Goal: Task Accomplishment & Management: Manage account settings

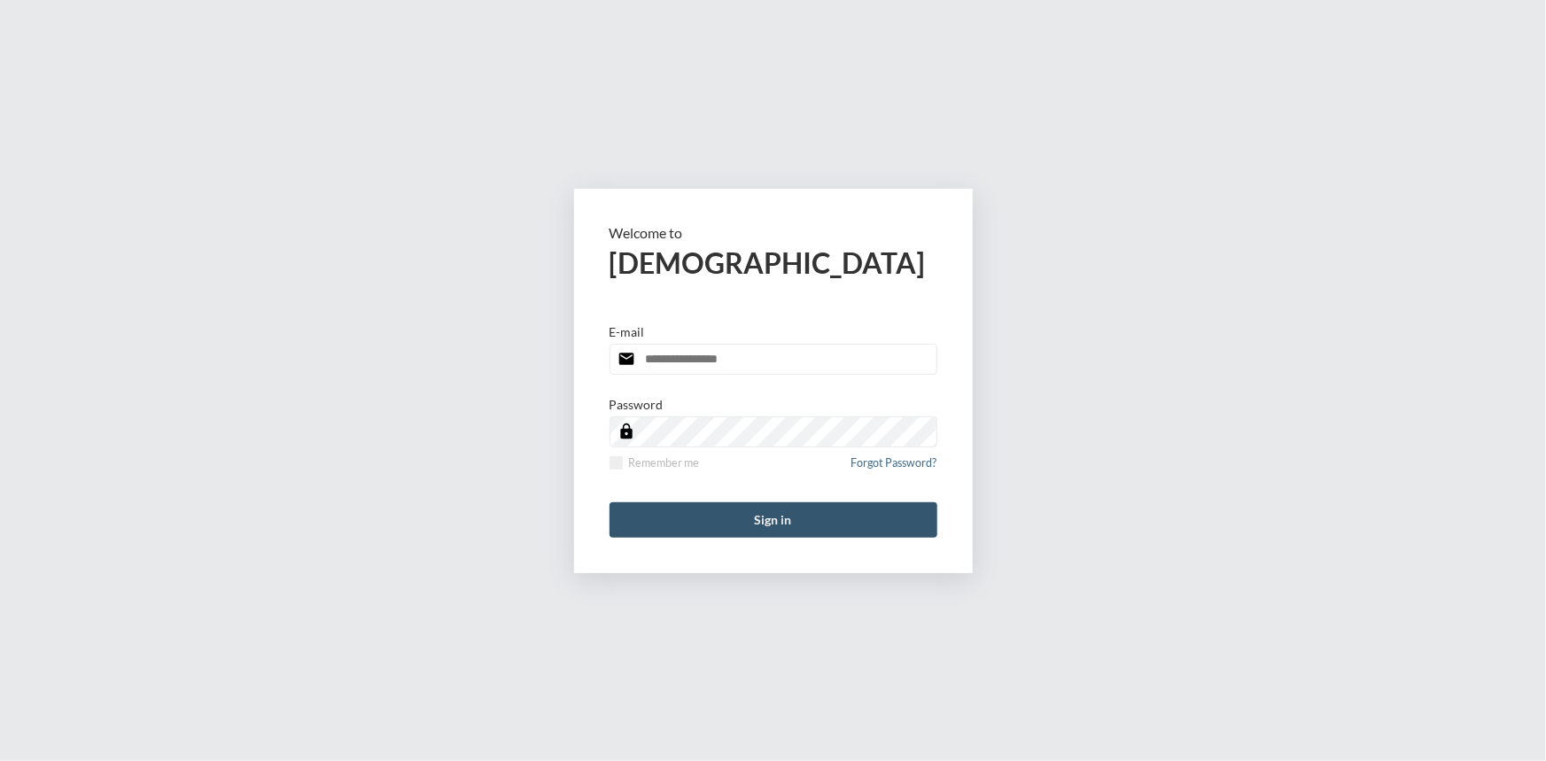
type input "**********"
click at [793, 509] on button "Sign in" at bounding box center [774, 519] width 328 height 35
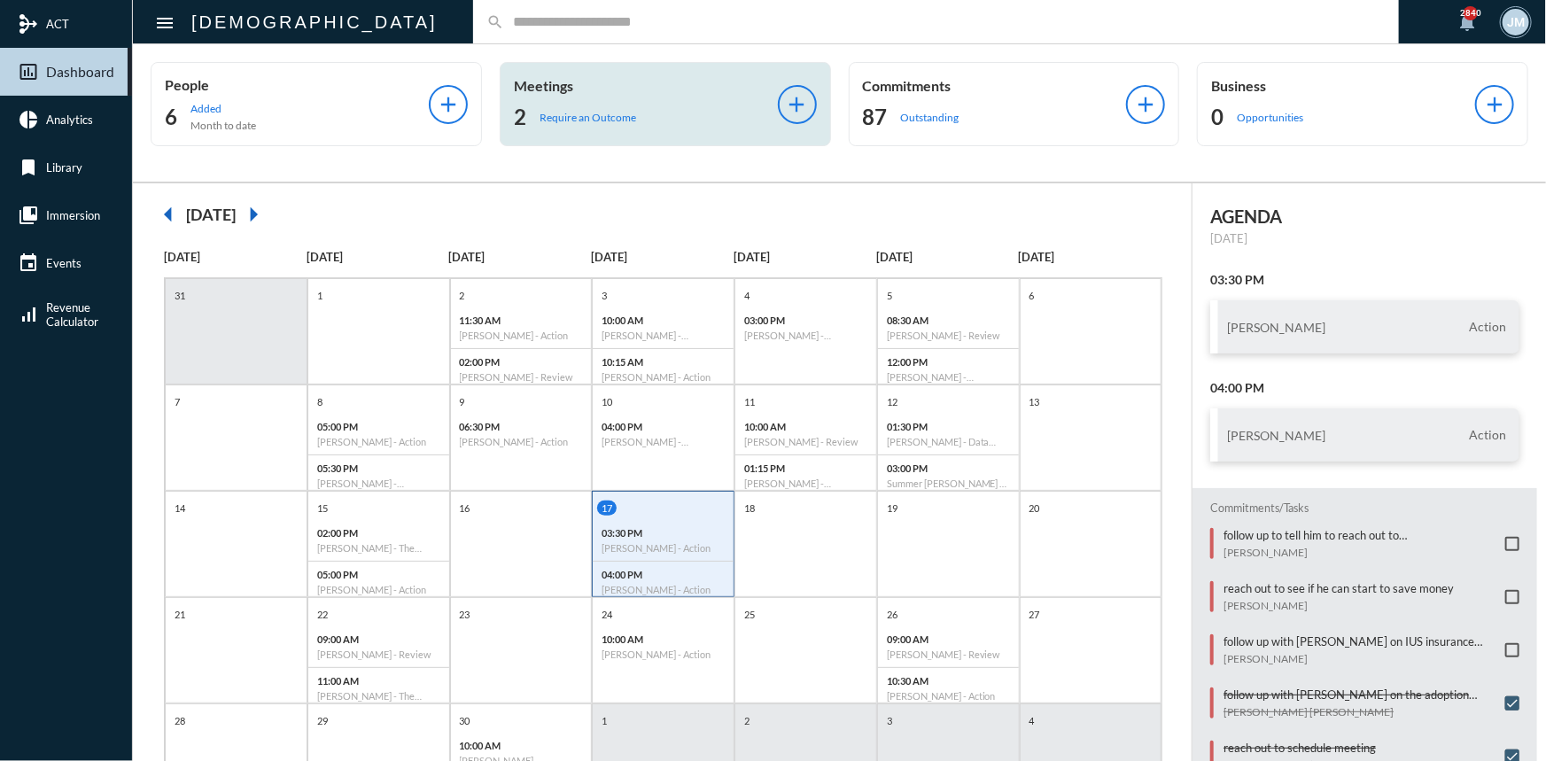
click at [537, 84] on p "Meetings" at bounding box center [646, 85] width 264 height 17
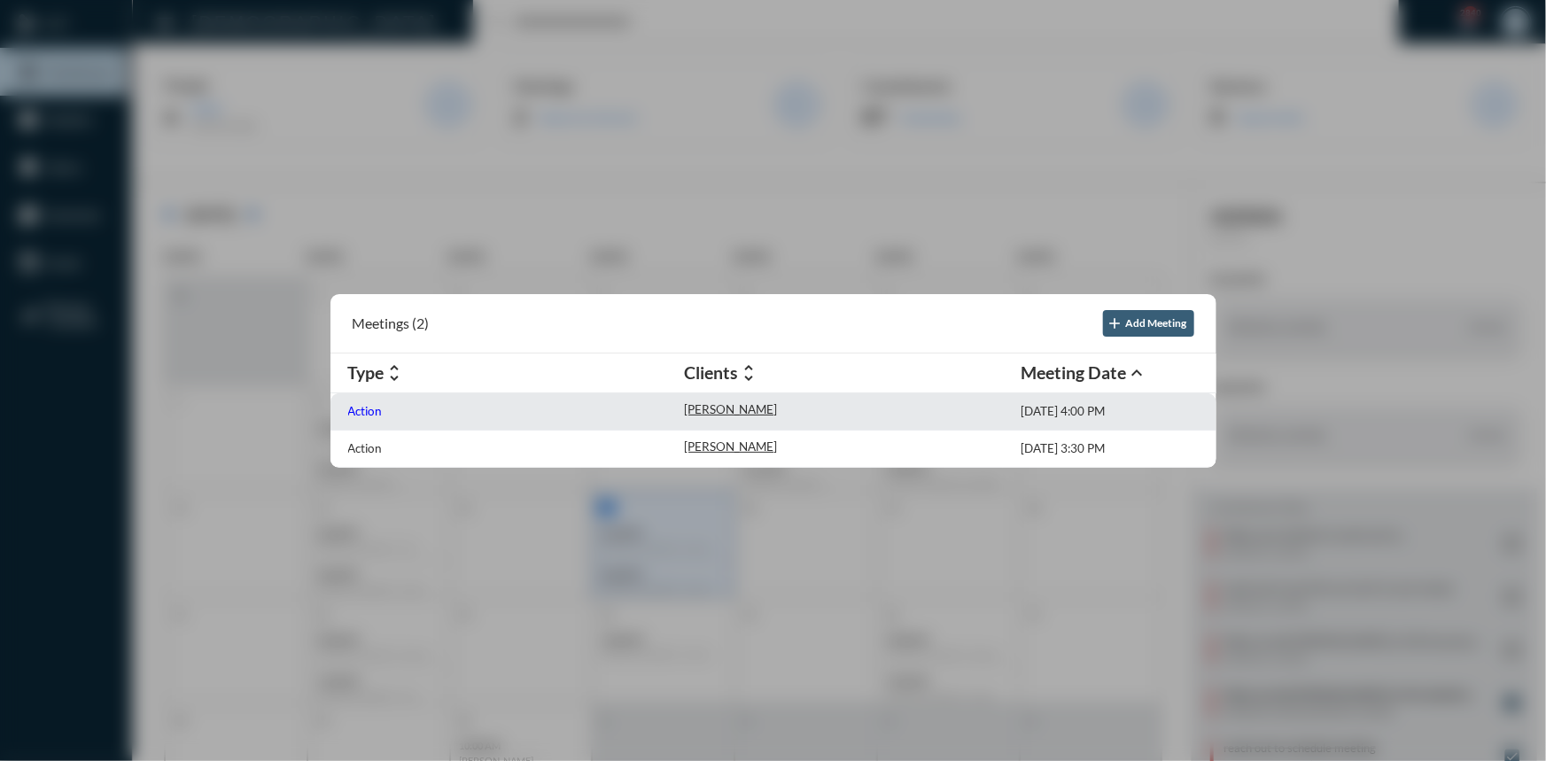
click at [366, 409] on p "Action" at bounding box center [365, 411] width 35 height 14
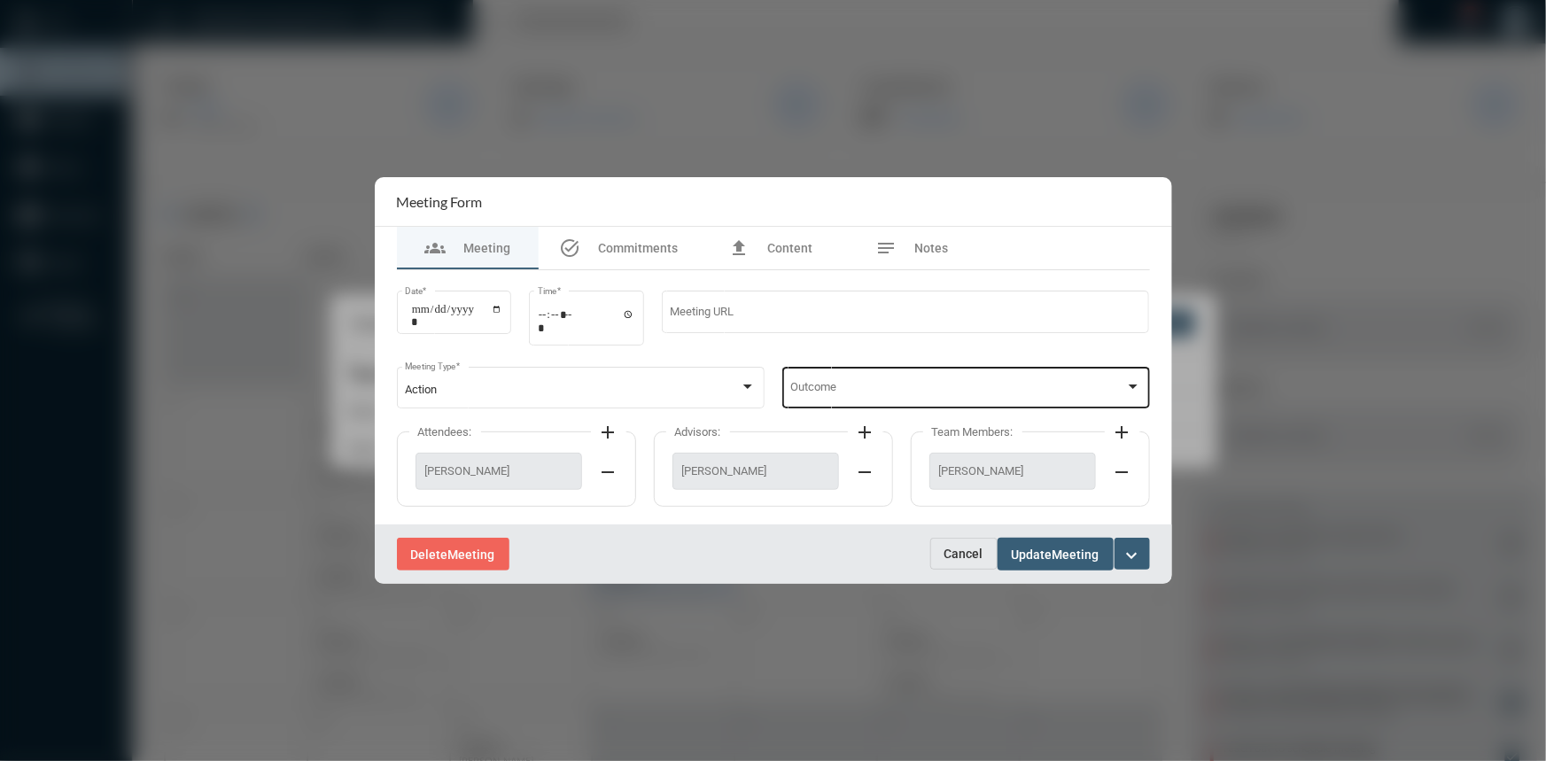
click at [1133, 385] on div at bounding box center [1133, 387] width 9 height 4
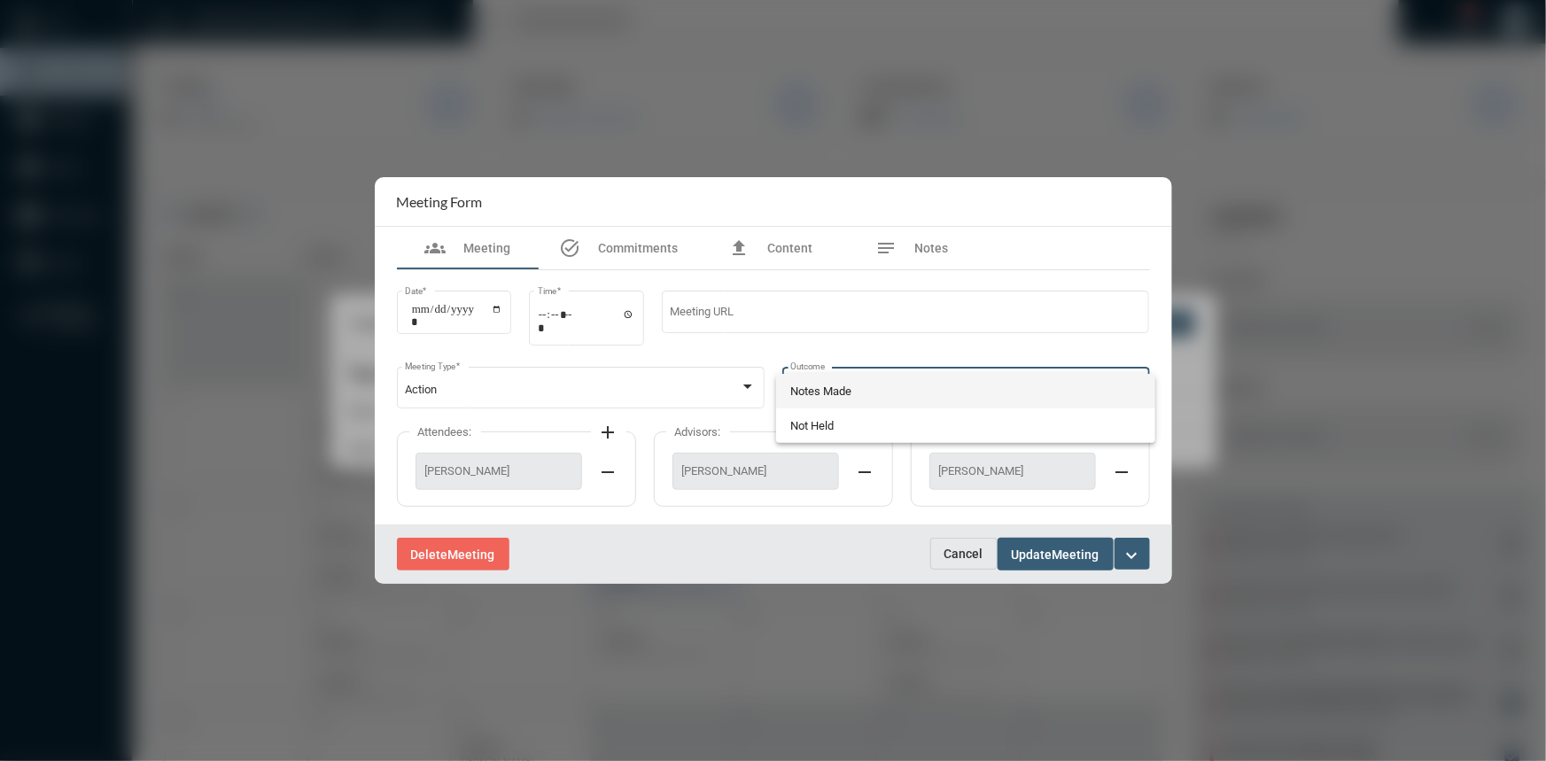
click at [850, 393] on span "Notes Made" at bounding box center [965, 391] width 351 height 35
click at [1043, 551] on span "Update" at bounding box center [1032, 555] width 41 height 14
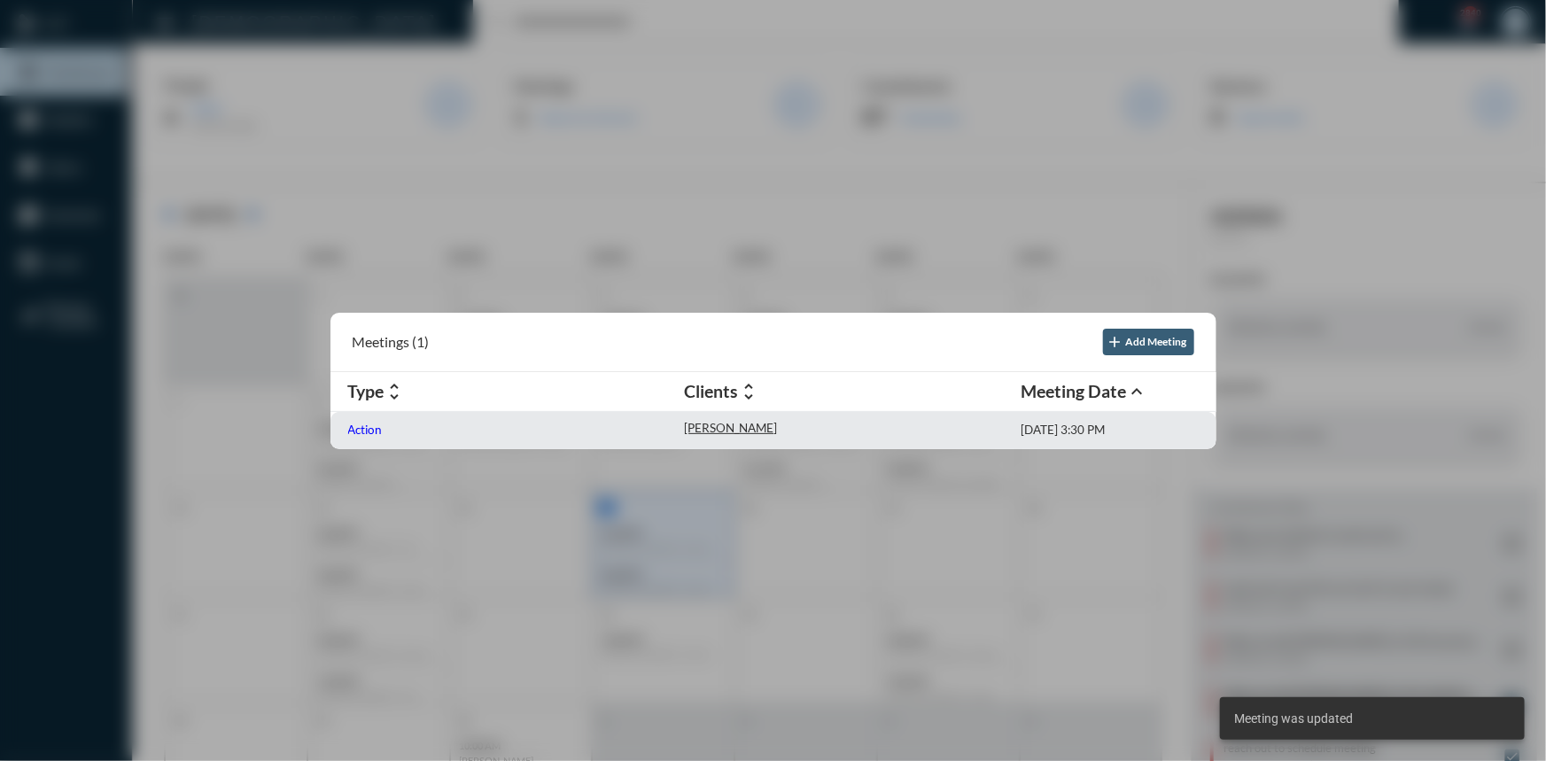
click at [368, 434] on p "Action" at bounding box center [365, 430] width 35 height 14
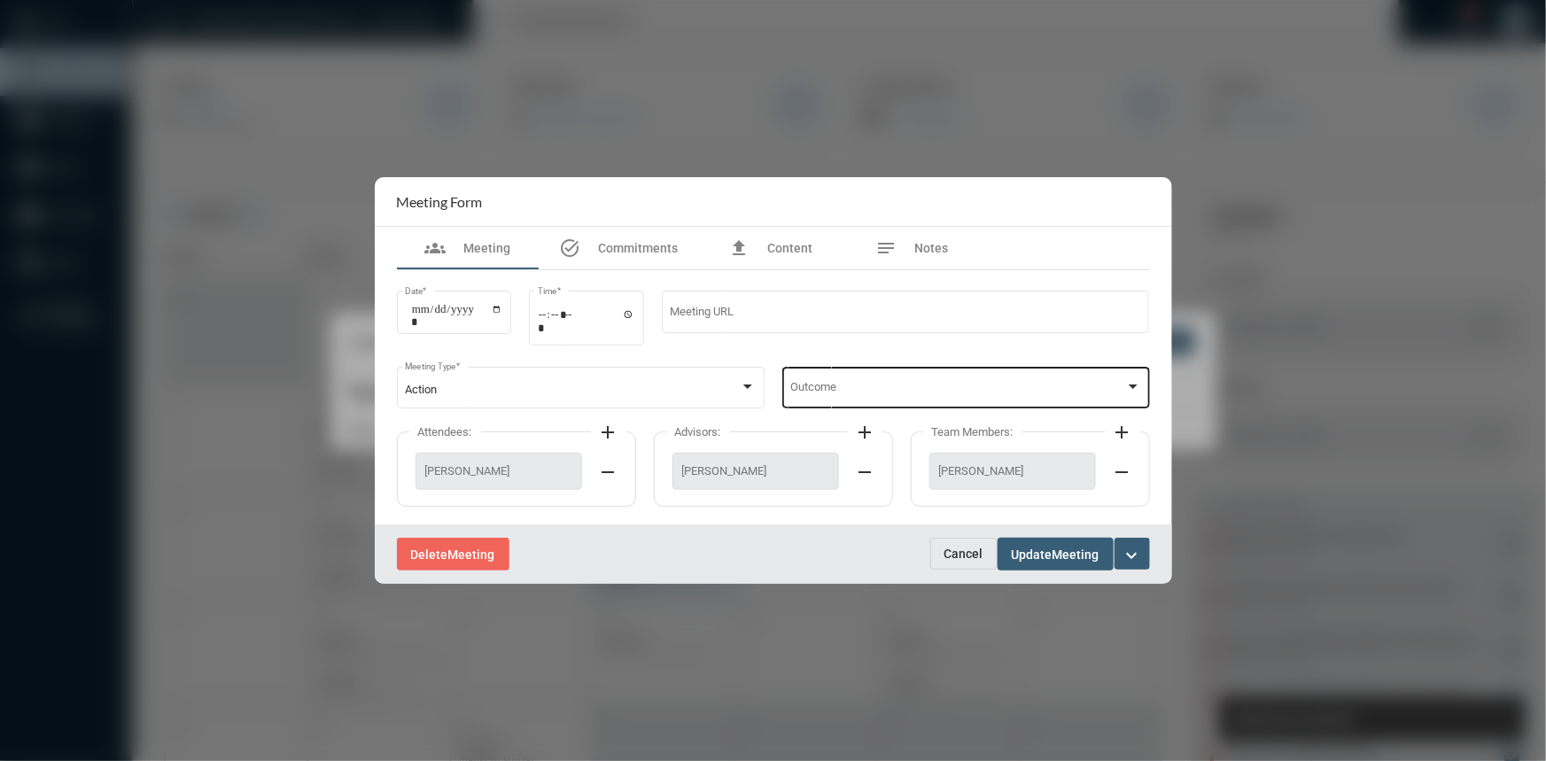
click at [1145, 389] on div "Outcome" at bounding box center [966, 385] width 368 height 45
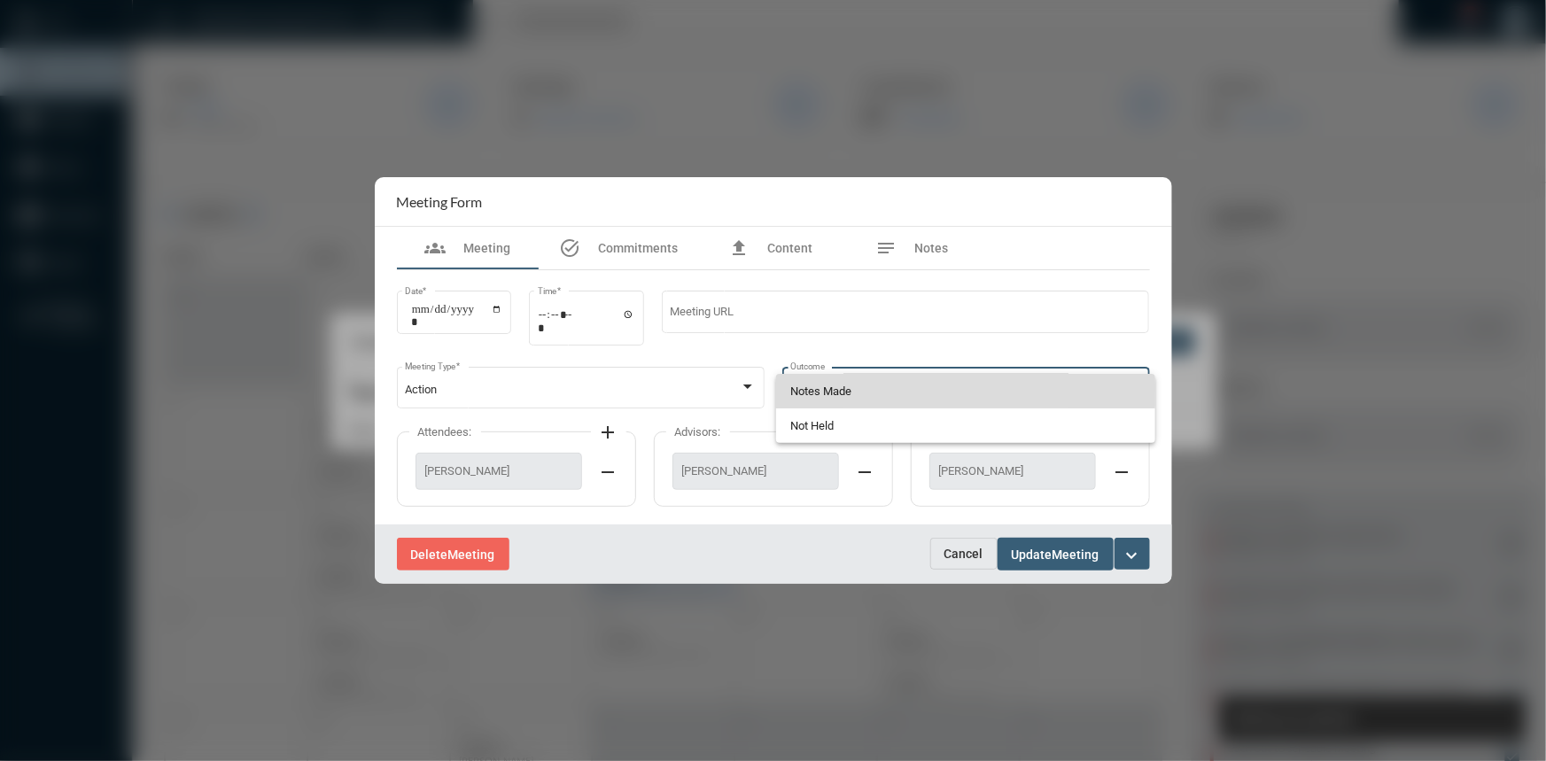
click at [887, 389] on span "Notes Made" at bounding box center [965, 391] width 351 height 35
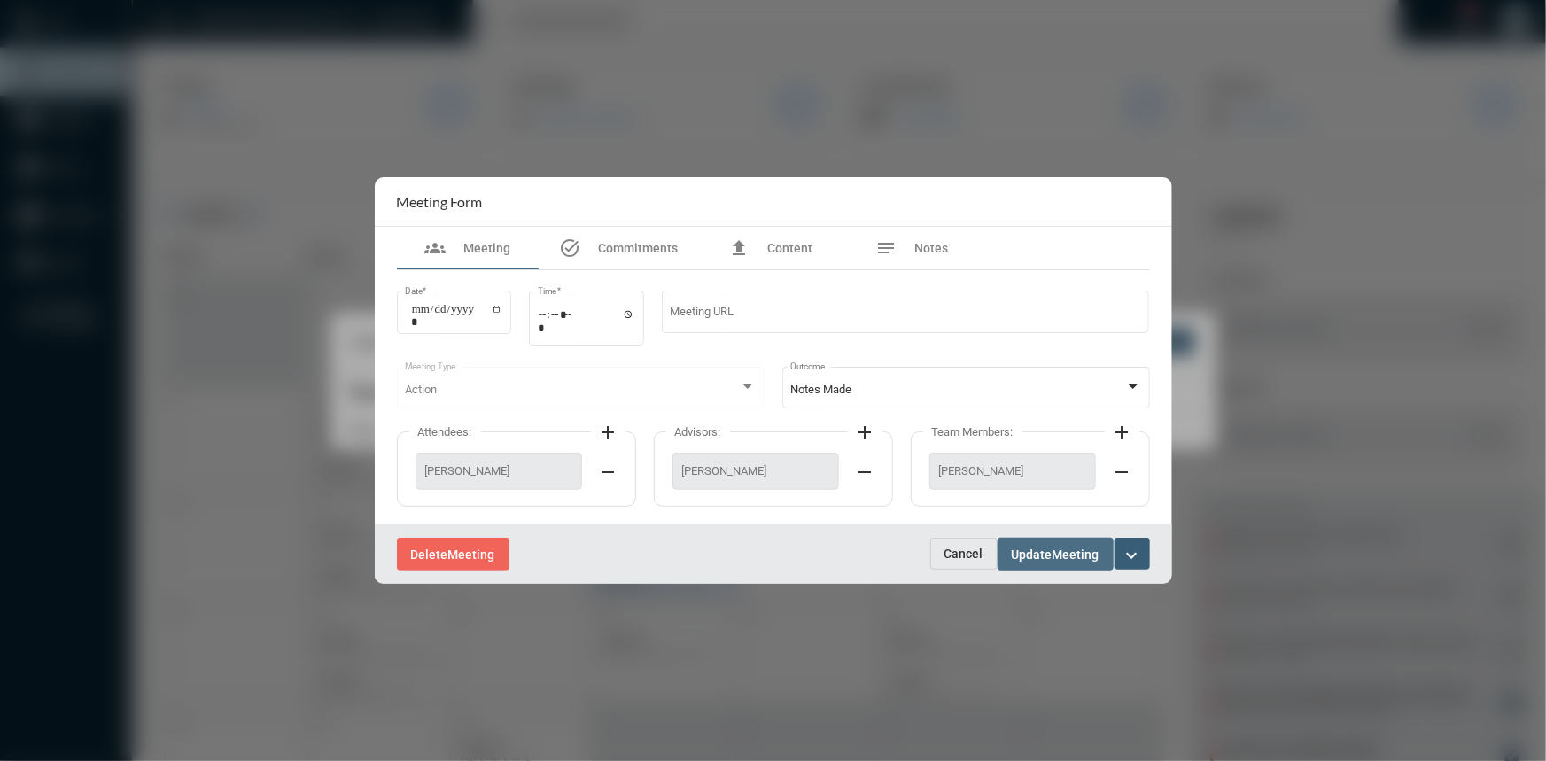
click at [1035, 544] on button "Update Meeting" at bounding box center [1056, 554] width 116 height 33
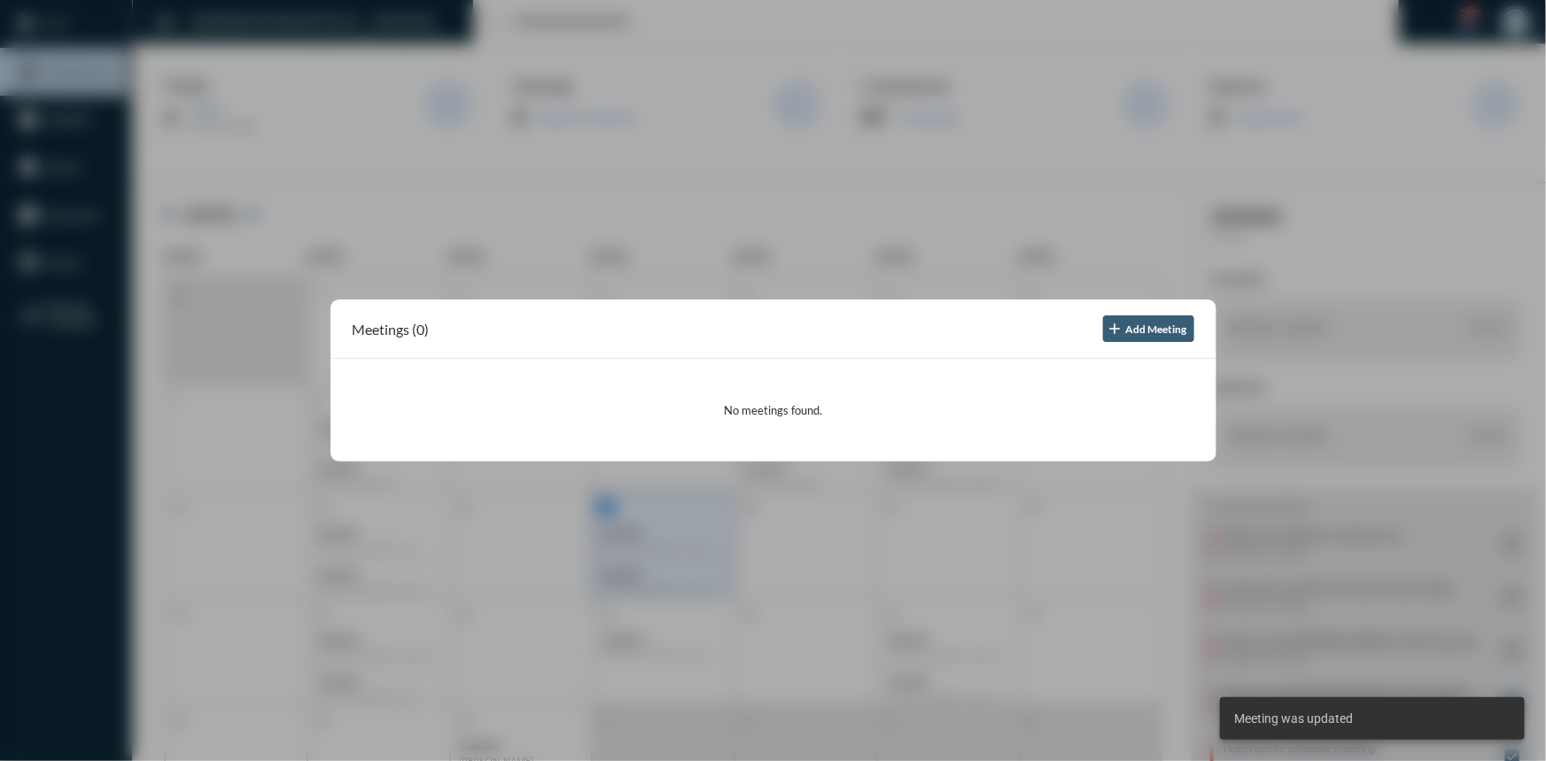
click at [1179, 266] on div at bounding box center [773, 380] width 1546 height 761
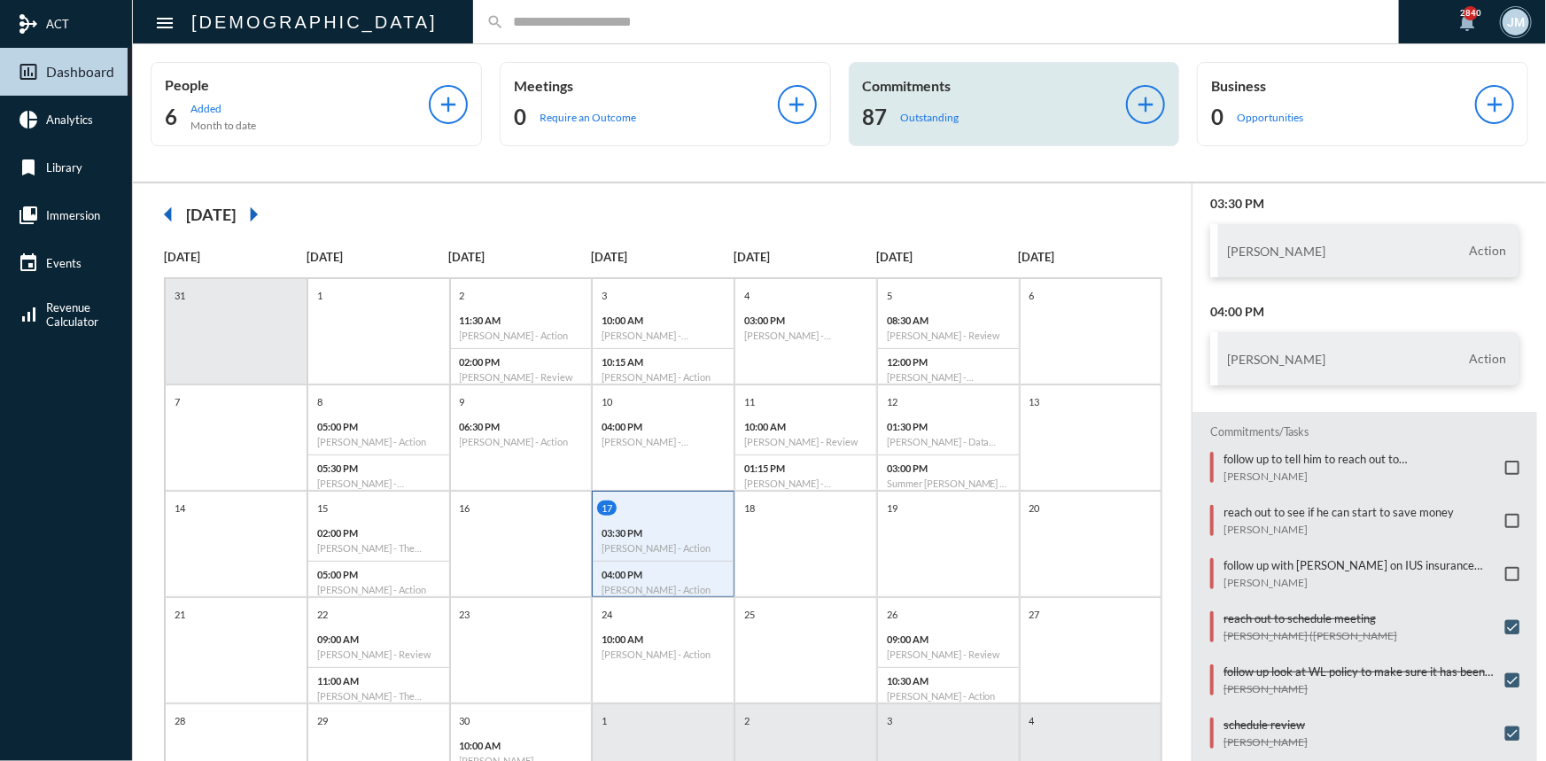
click at [893, 83] on p "Commitments" at bounding box center [995, 85] width 264 height 17
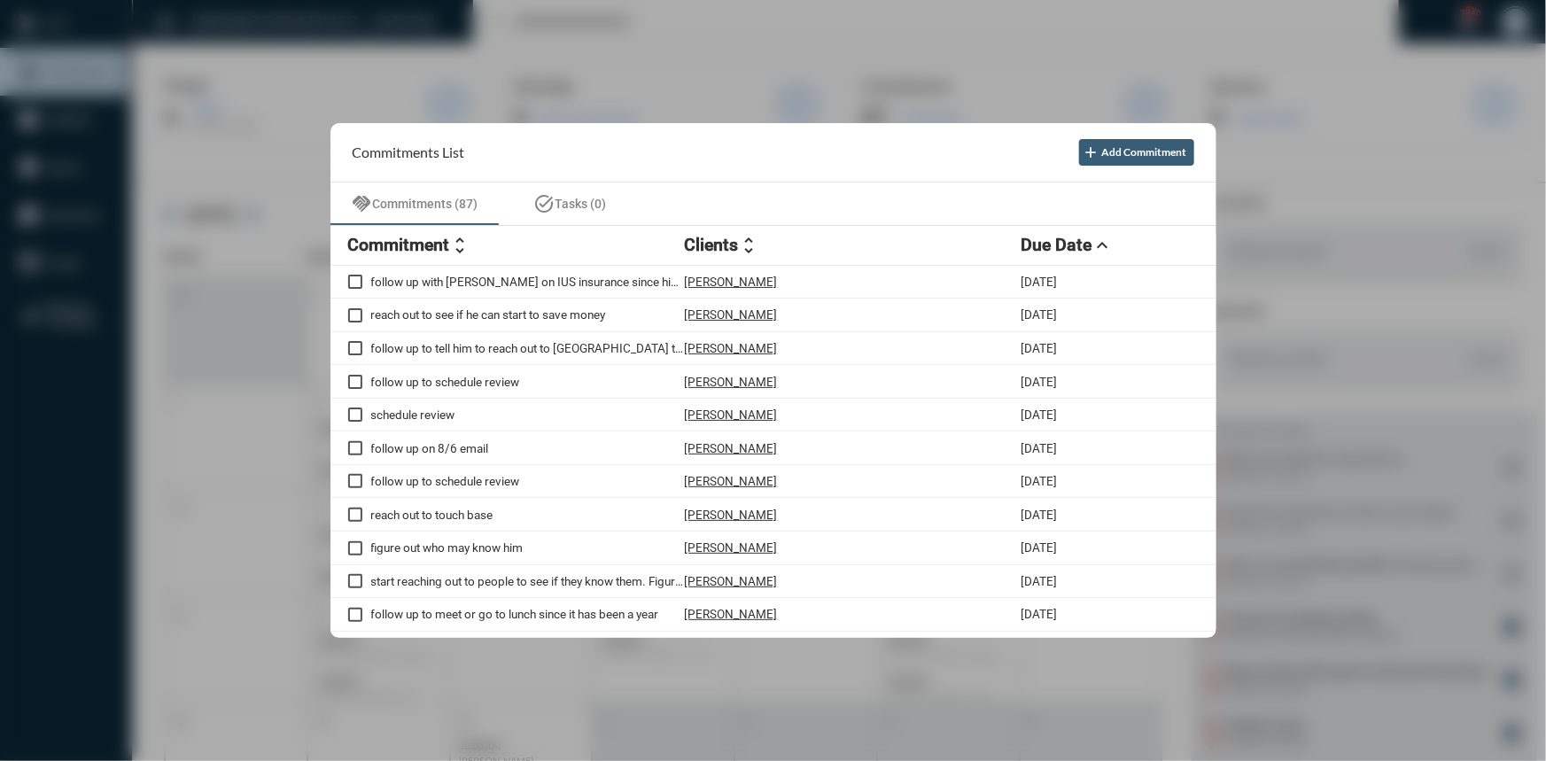
click at [738, 86] on div at bounding box center [773, 380] width 1546 height 761
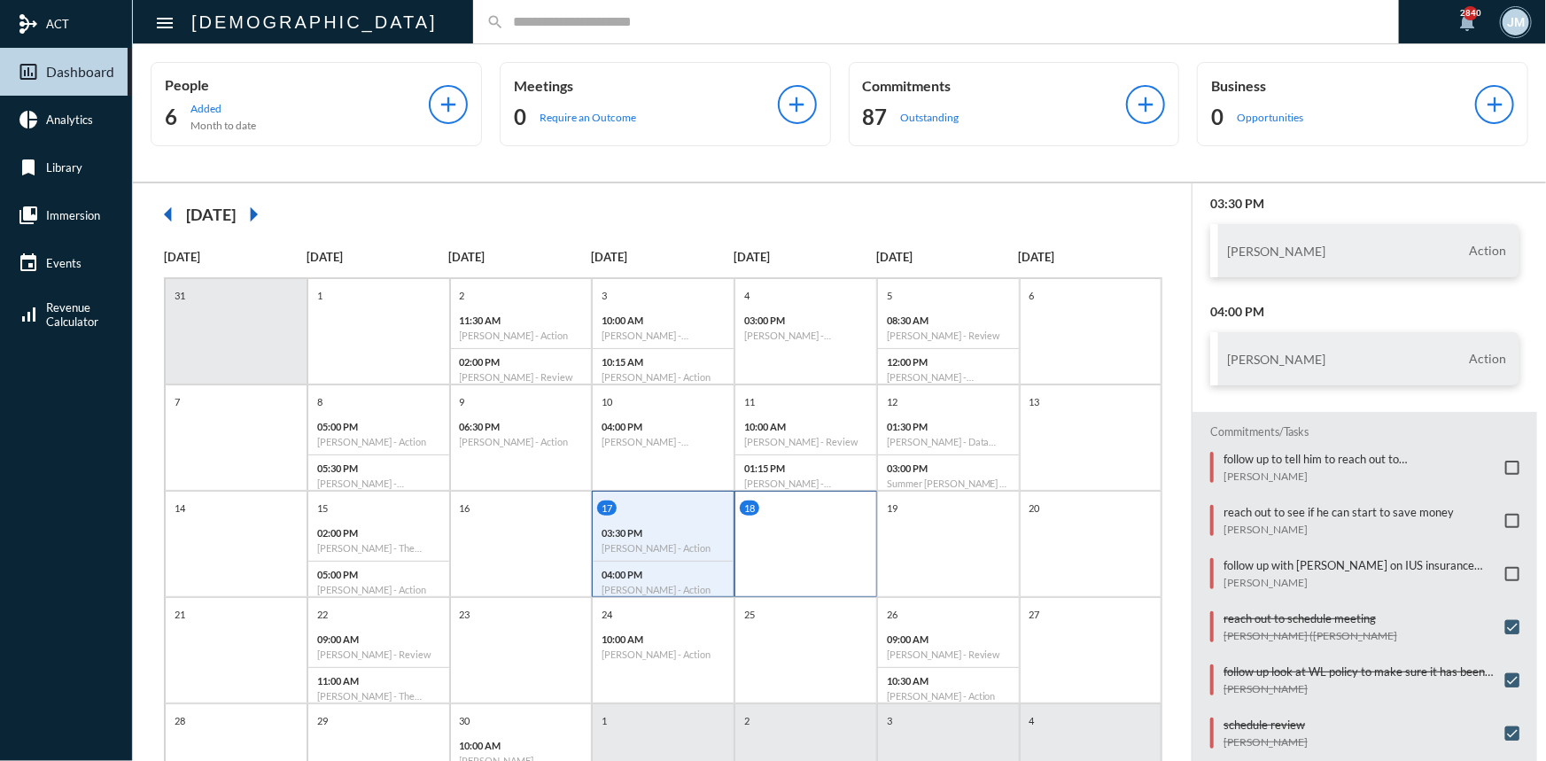
click at [778, 539] on div "18" at bounding box center [806, 544] width 143 height 106
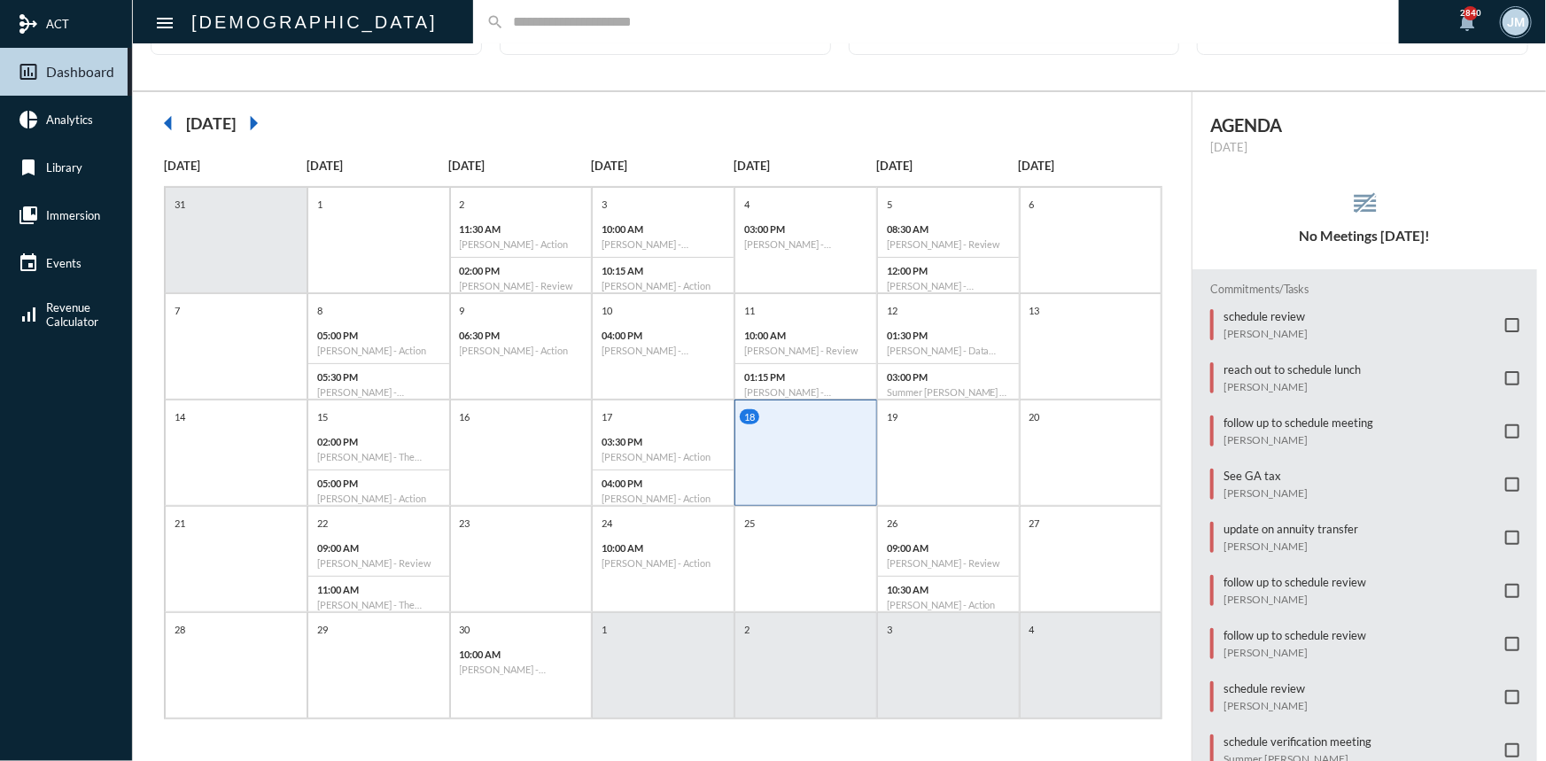
scroll to position [143, 0]
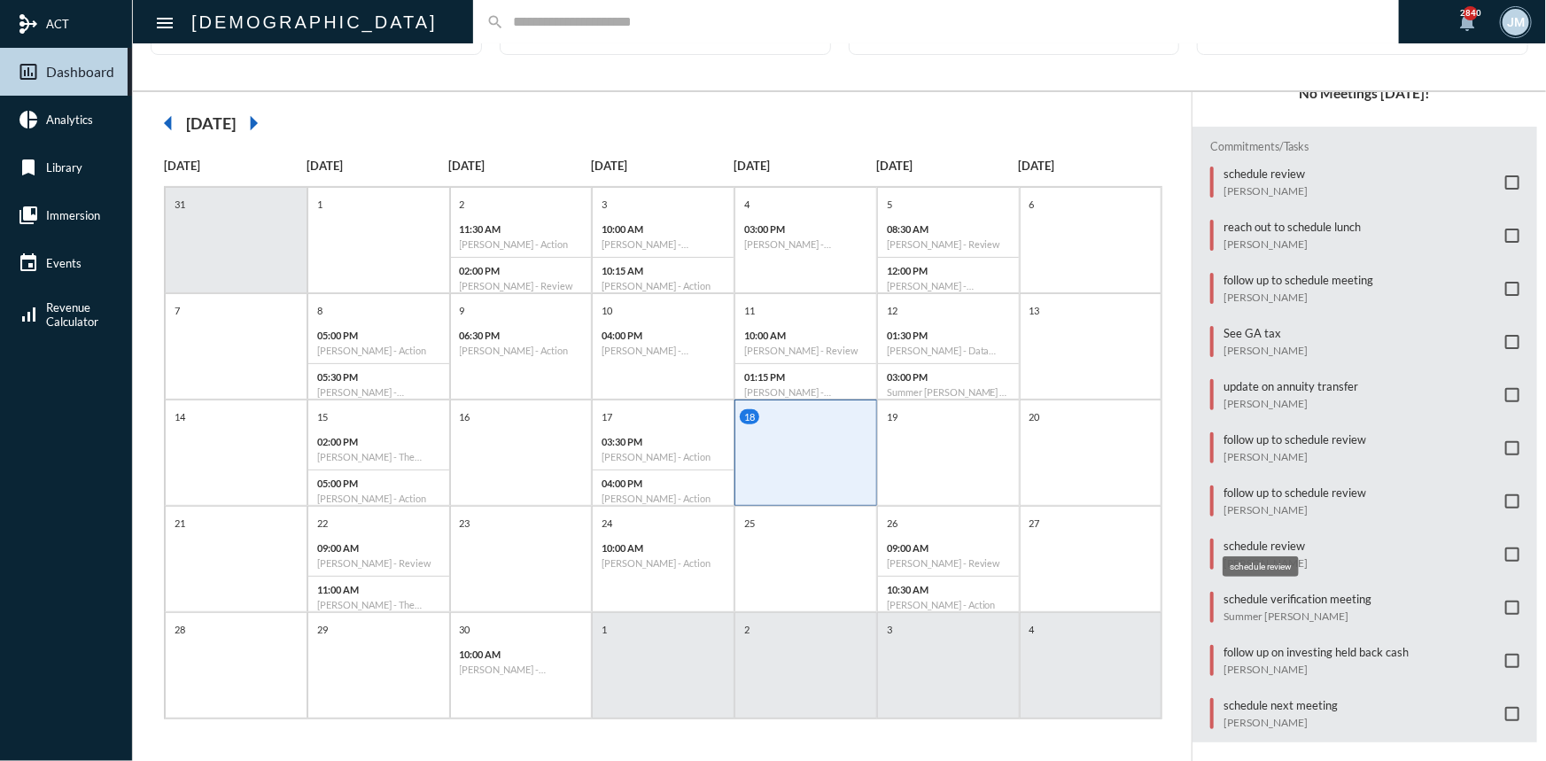
click at [1241, 539] on p "schedule review" at bounding box center [1266, 546] width 84 height 14
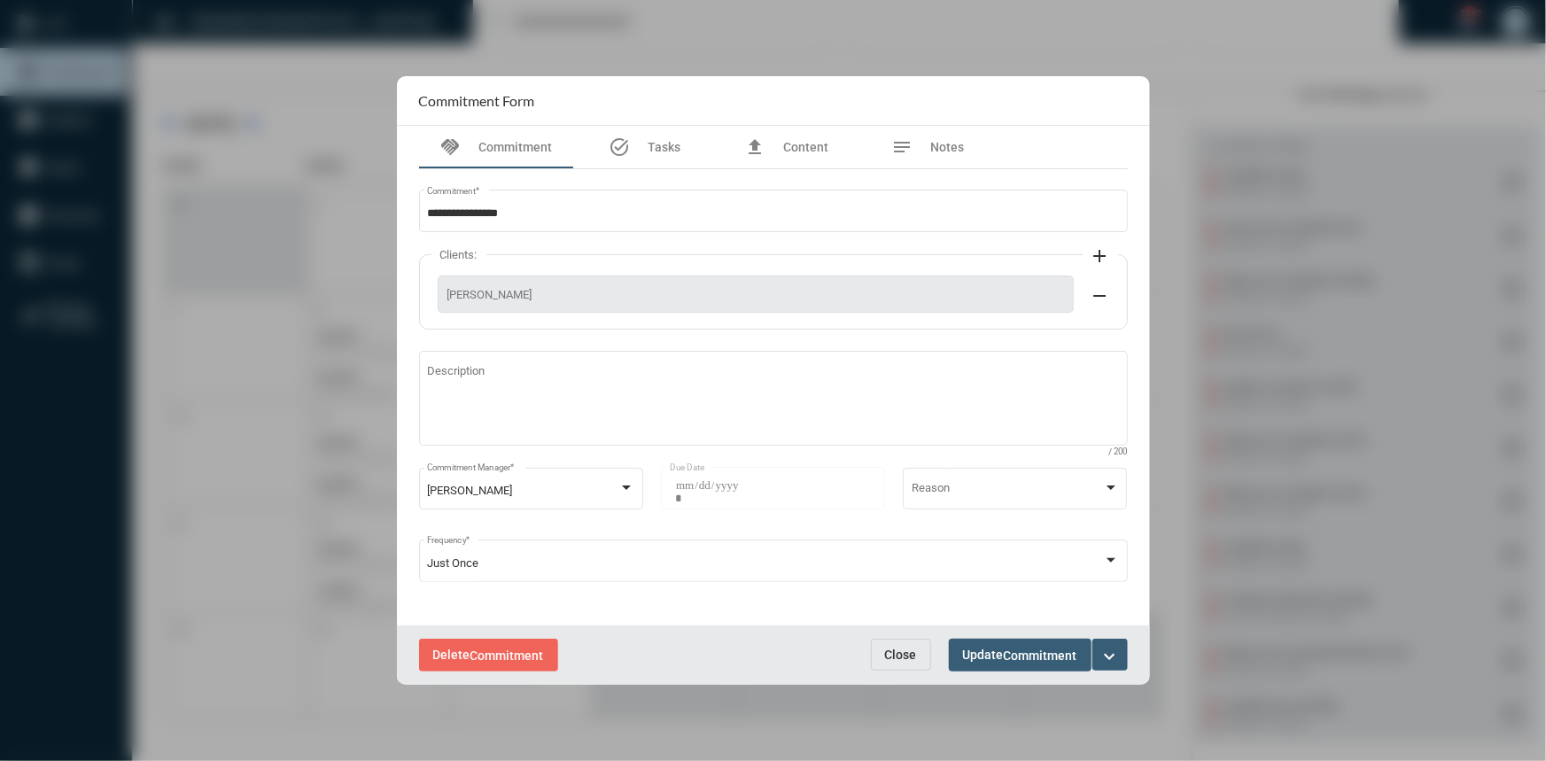
click at [1100, 655] on mat-icon "expand_more" at bounding box center [1110, 656] width 21 height 21
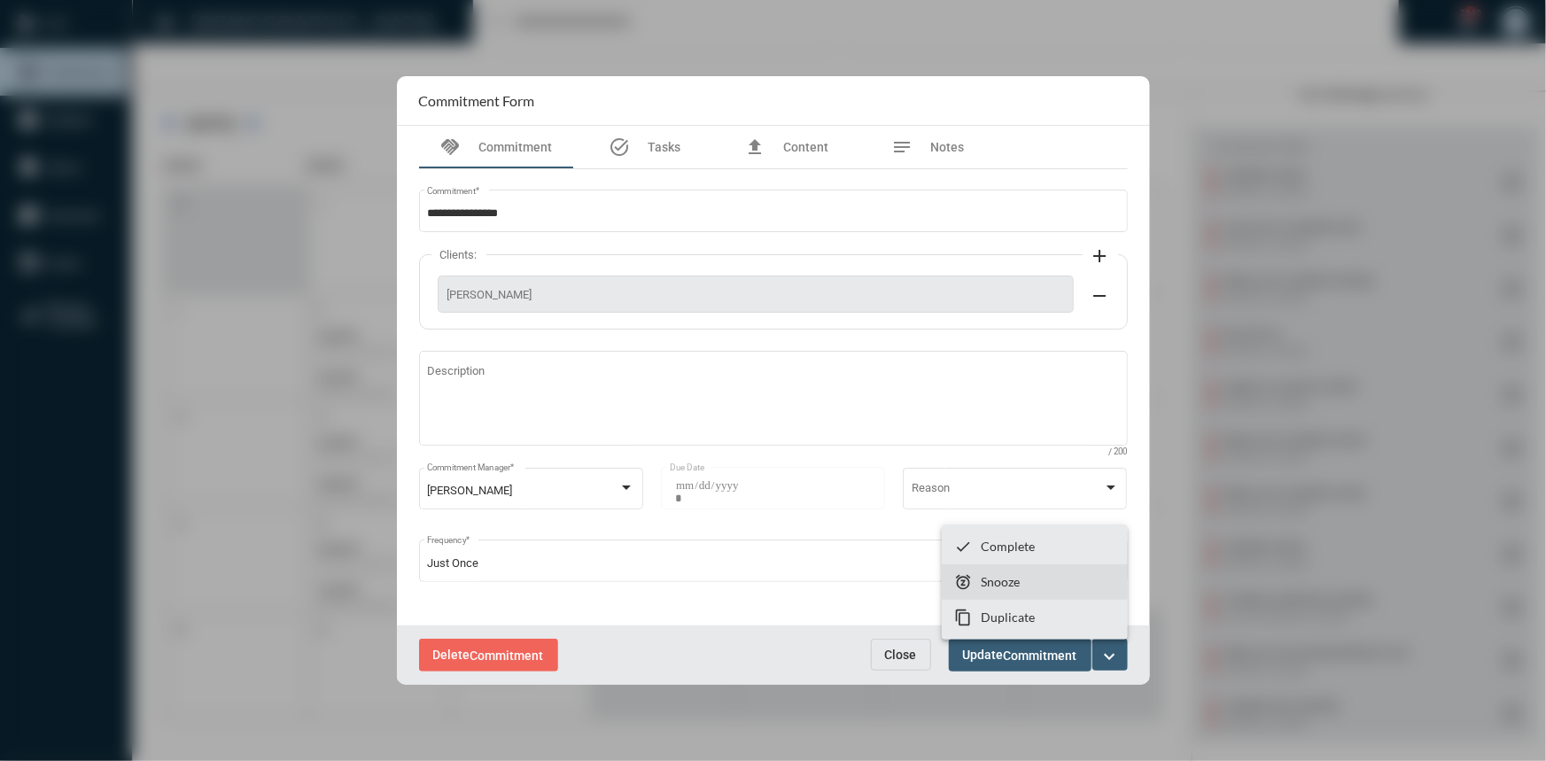
click at [1046, 587] on section "snooze Snooze" at bounding box center [1035, 581] width 186 height 35
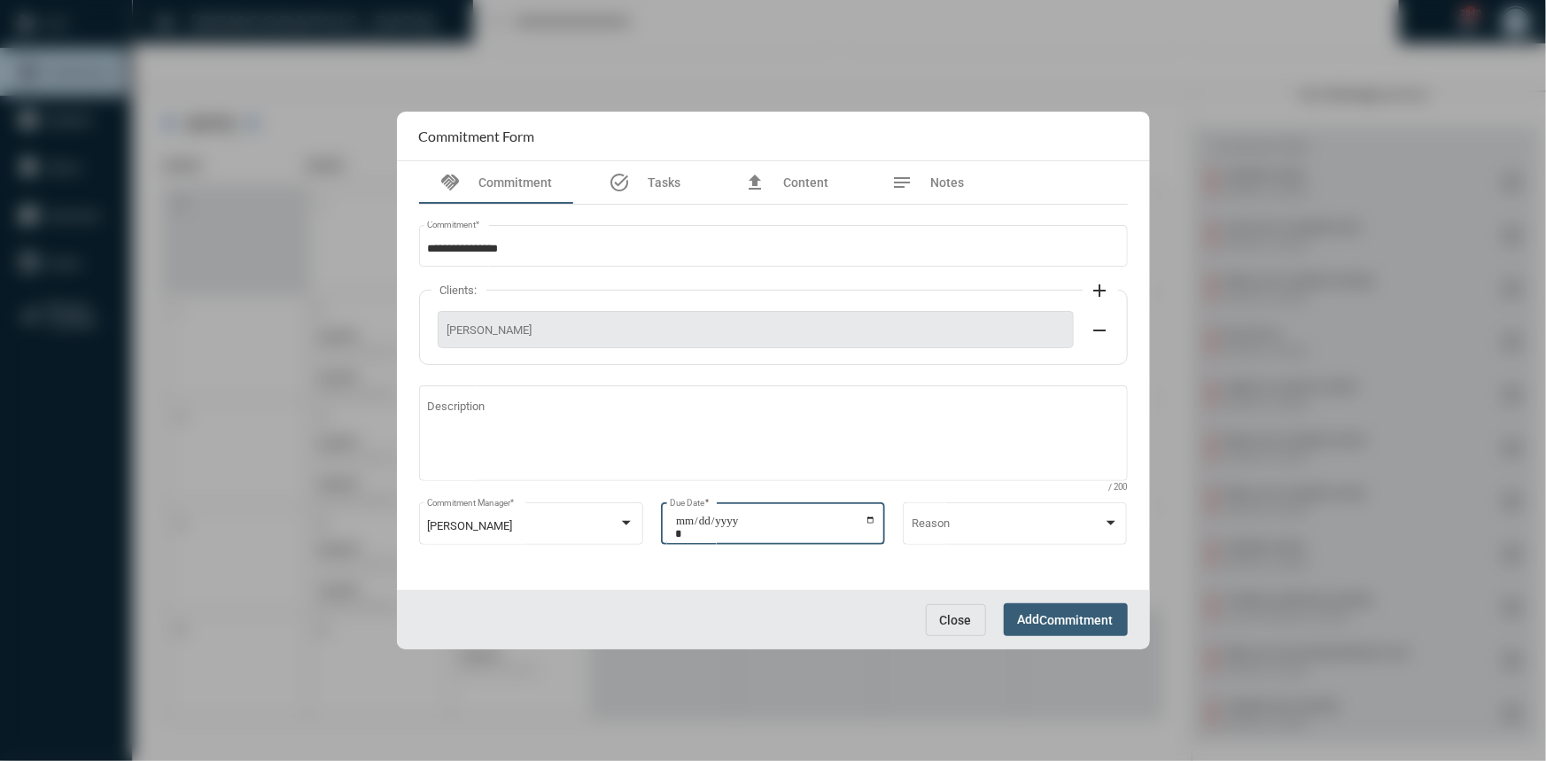
click at [871, 524] on input "**********" at bounding box center [775, 527] width 201 height 25
type input "**********"
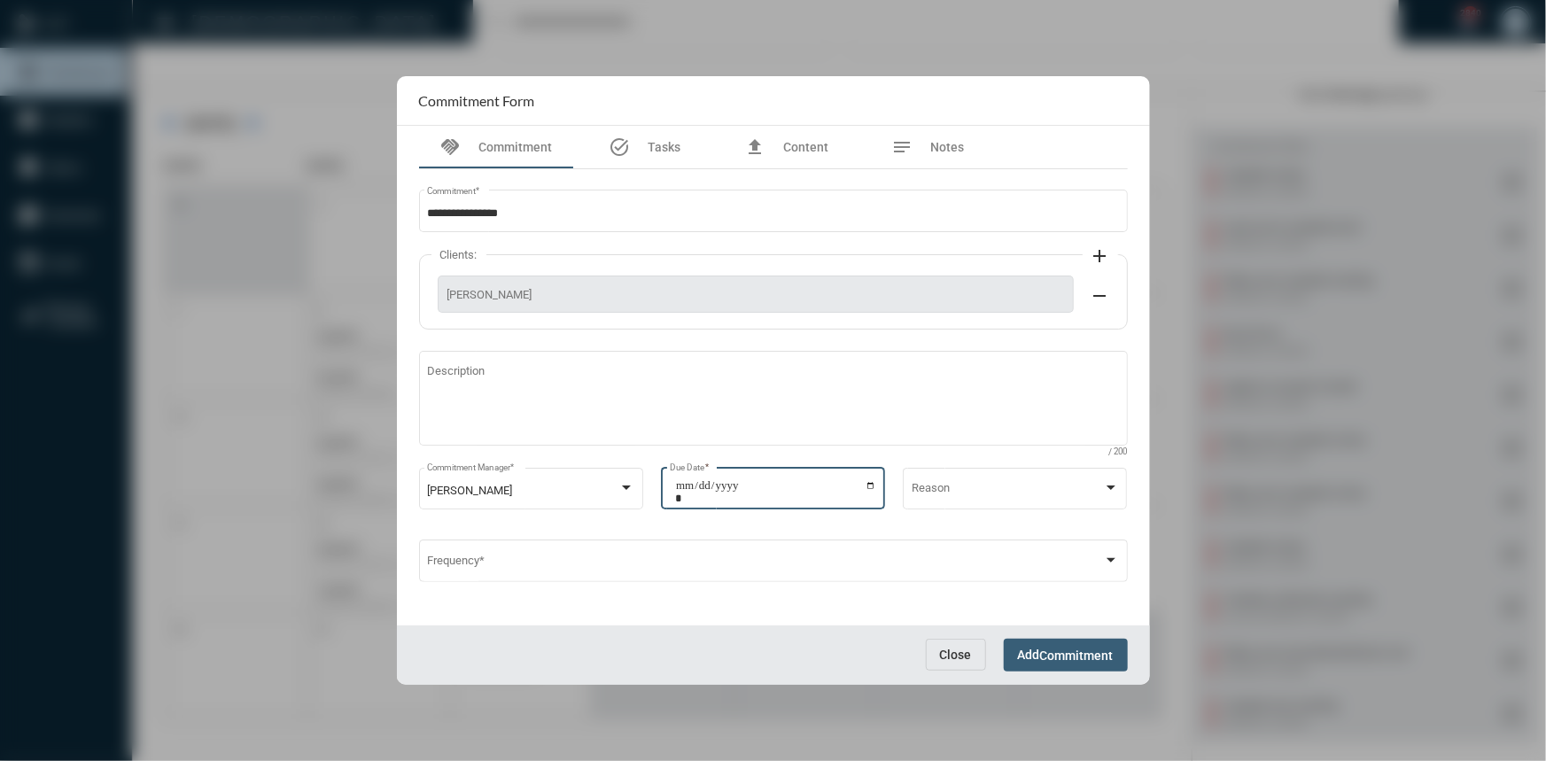
click at [1062, 650] on span "Commitment" at bounding box center [1077, 656] width 74 height 14
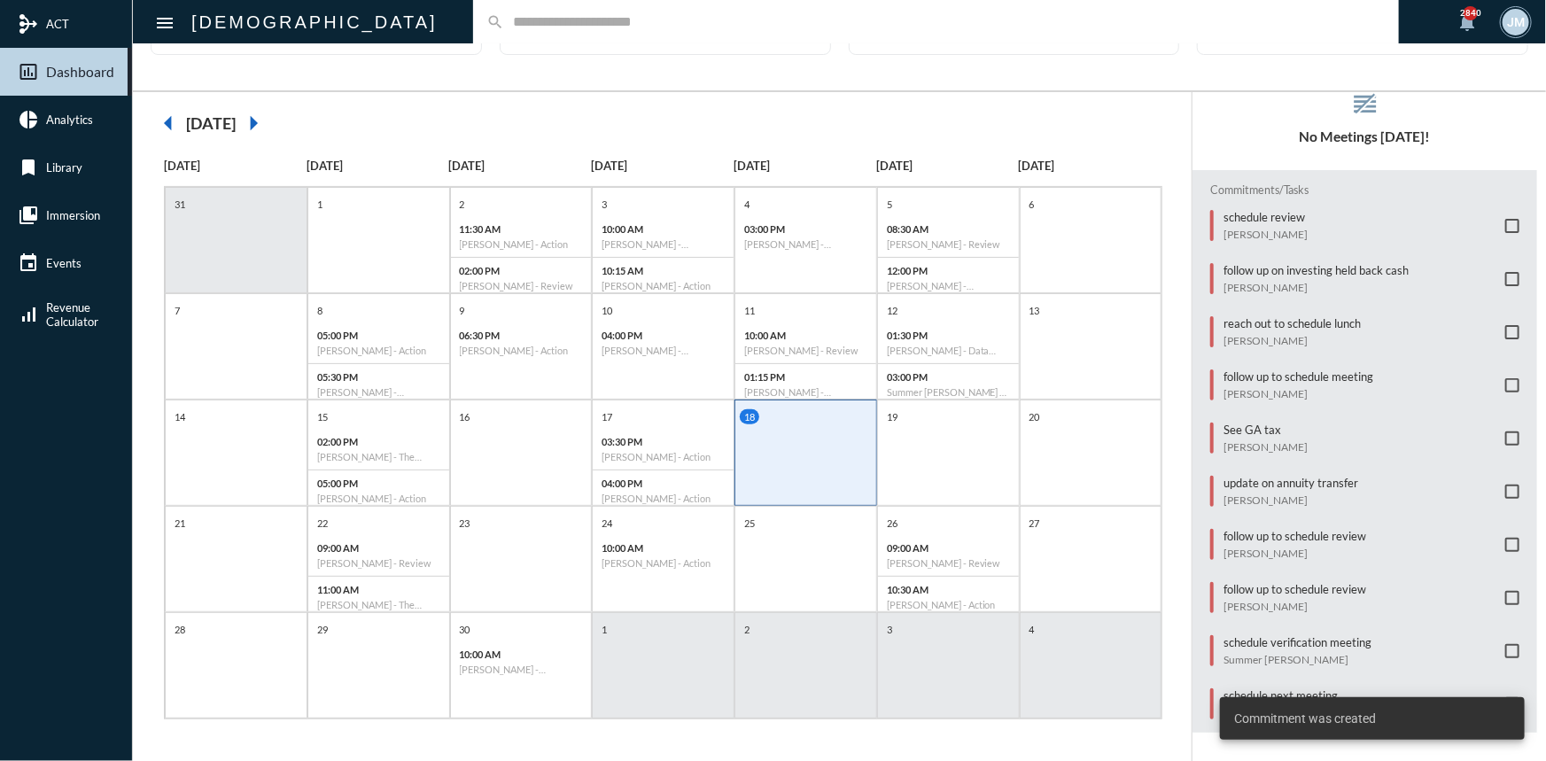
scroll to position [90, 0]
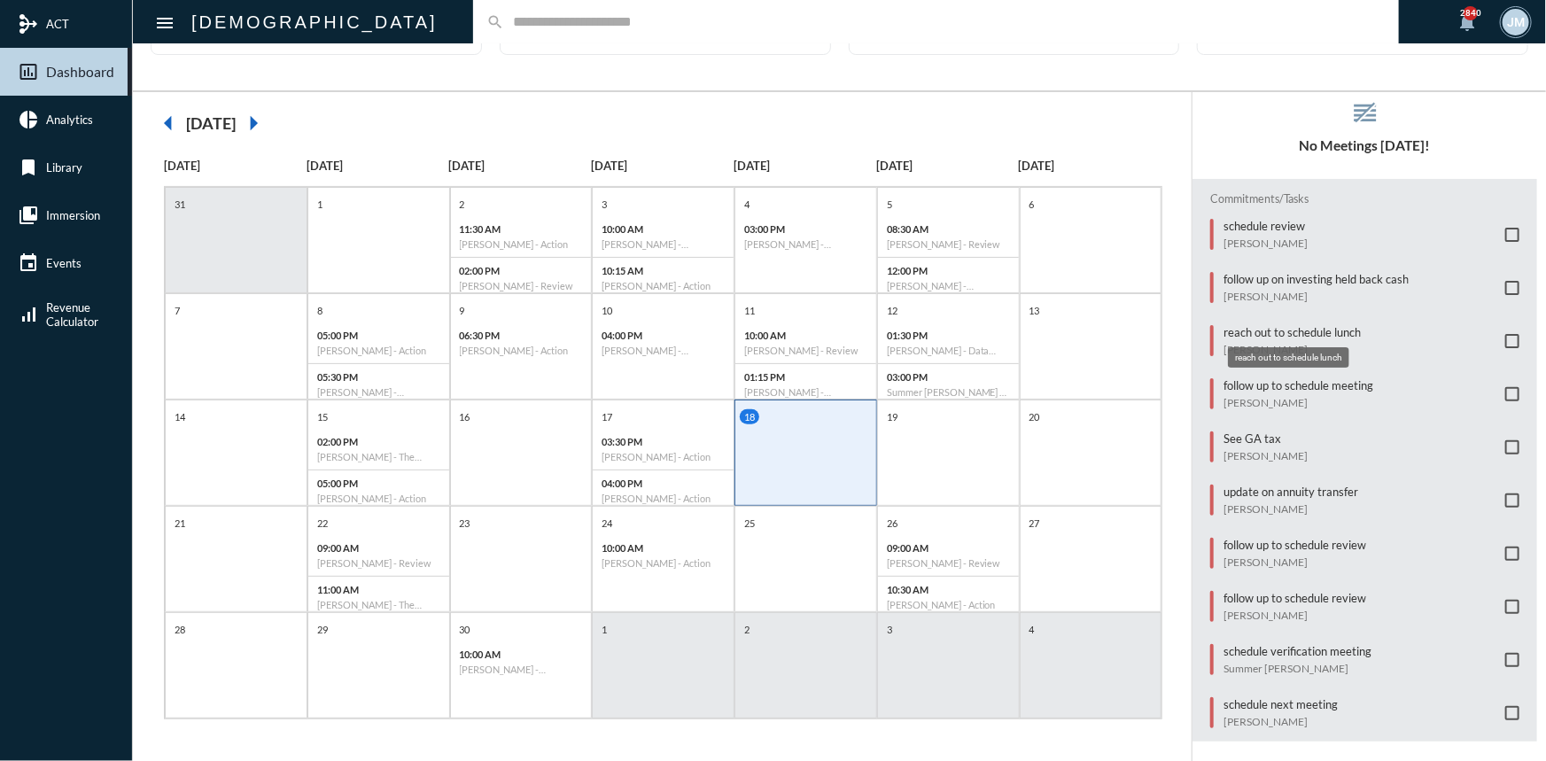
click at [1251, 335] on mat-tooltip-component "reach out to schedule lunch" at bounding box center [1289, 357] width 146 height 45
click at [1249, 325] on p "reach out to schedule lunch" at bounding box center [1292, 332] width 137 height 14
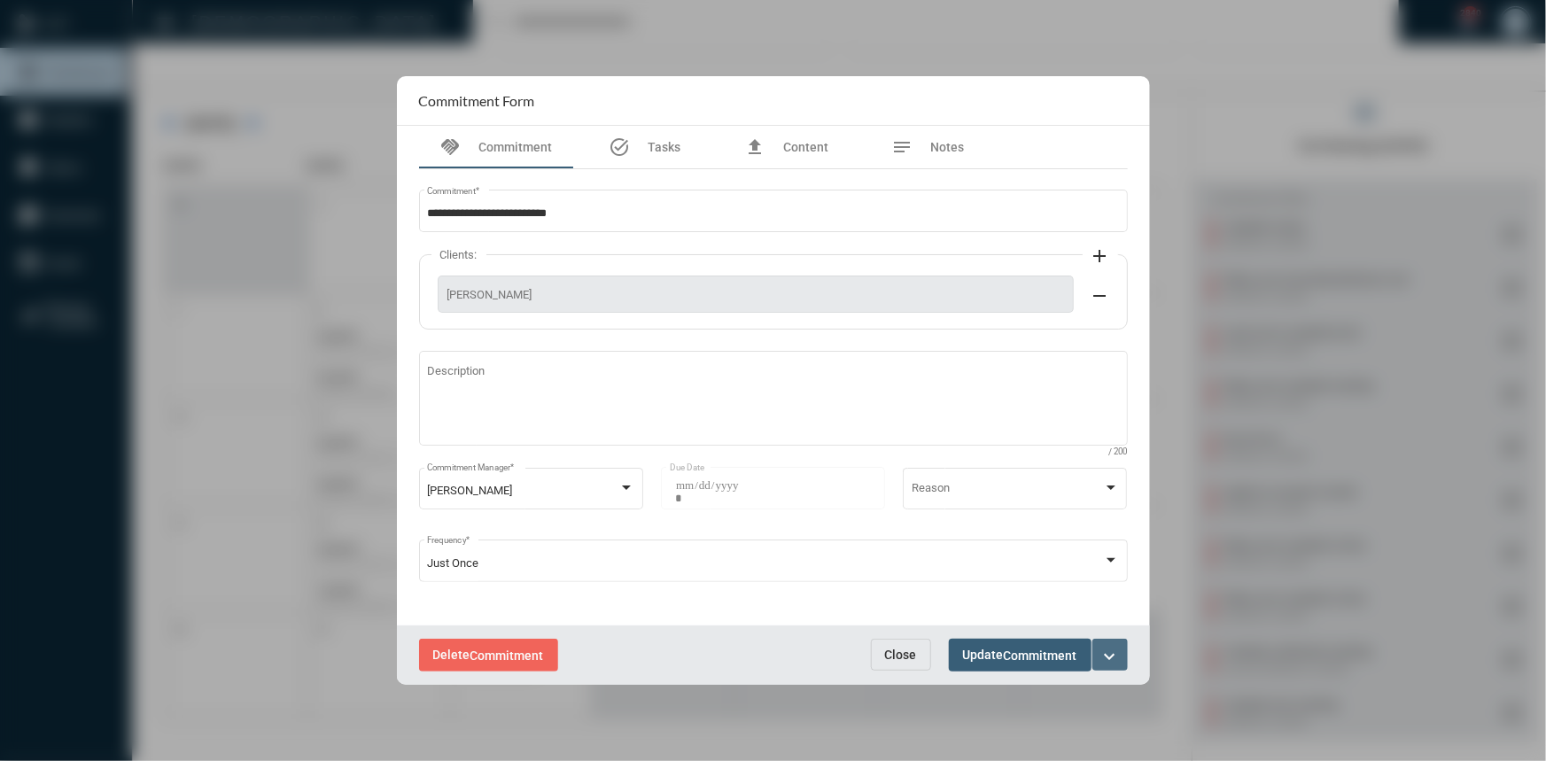
click at [1121, 650] on button "expand_more" at bounding box center [1110, 655] width 35 height 32
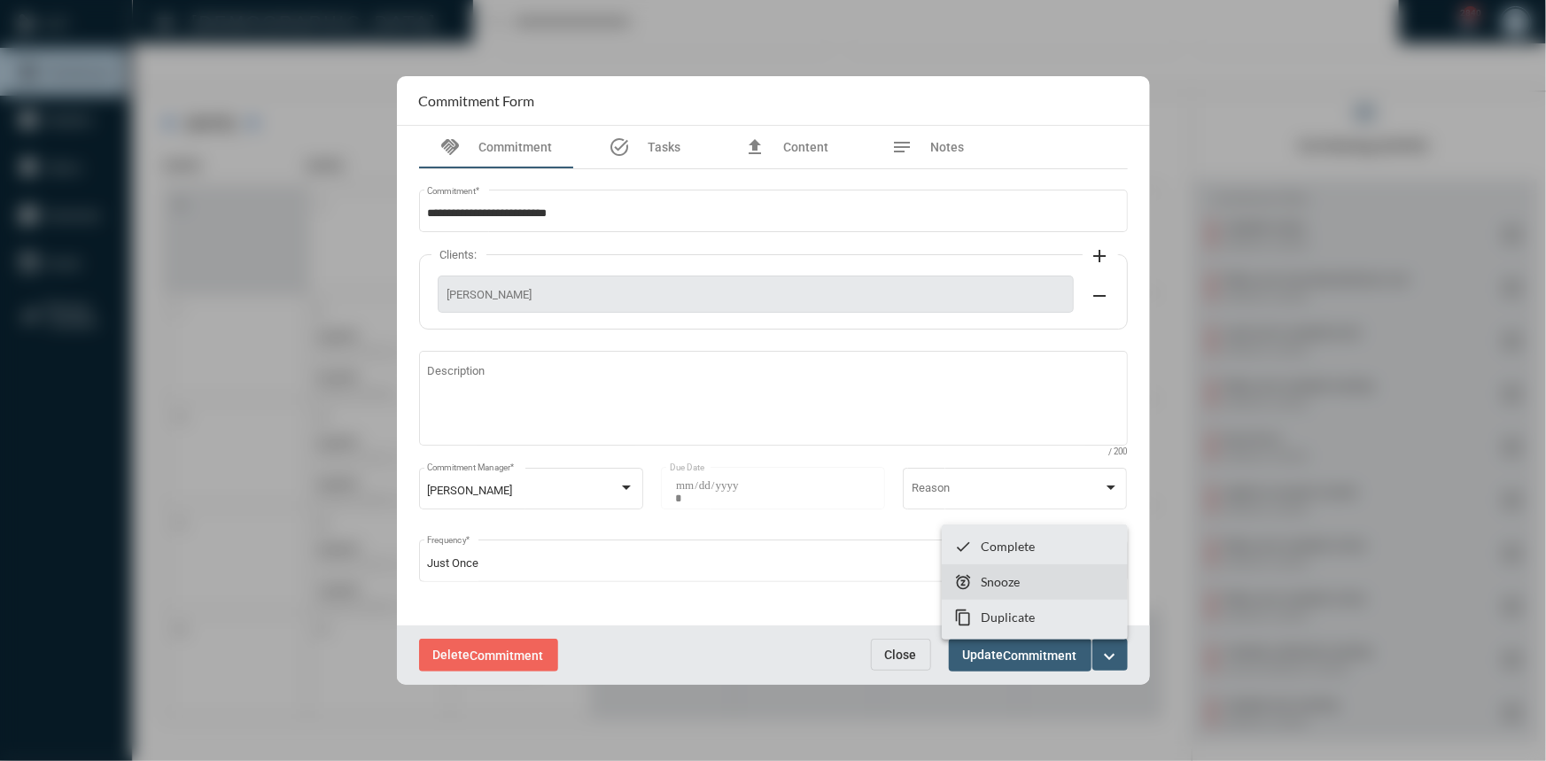
click at [984, 582] on p "Snooze" at bounding box center [1000, 581] width 39 height 15
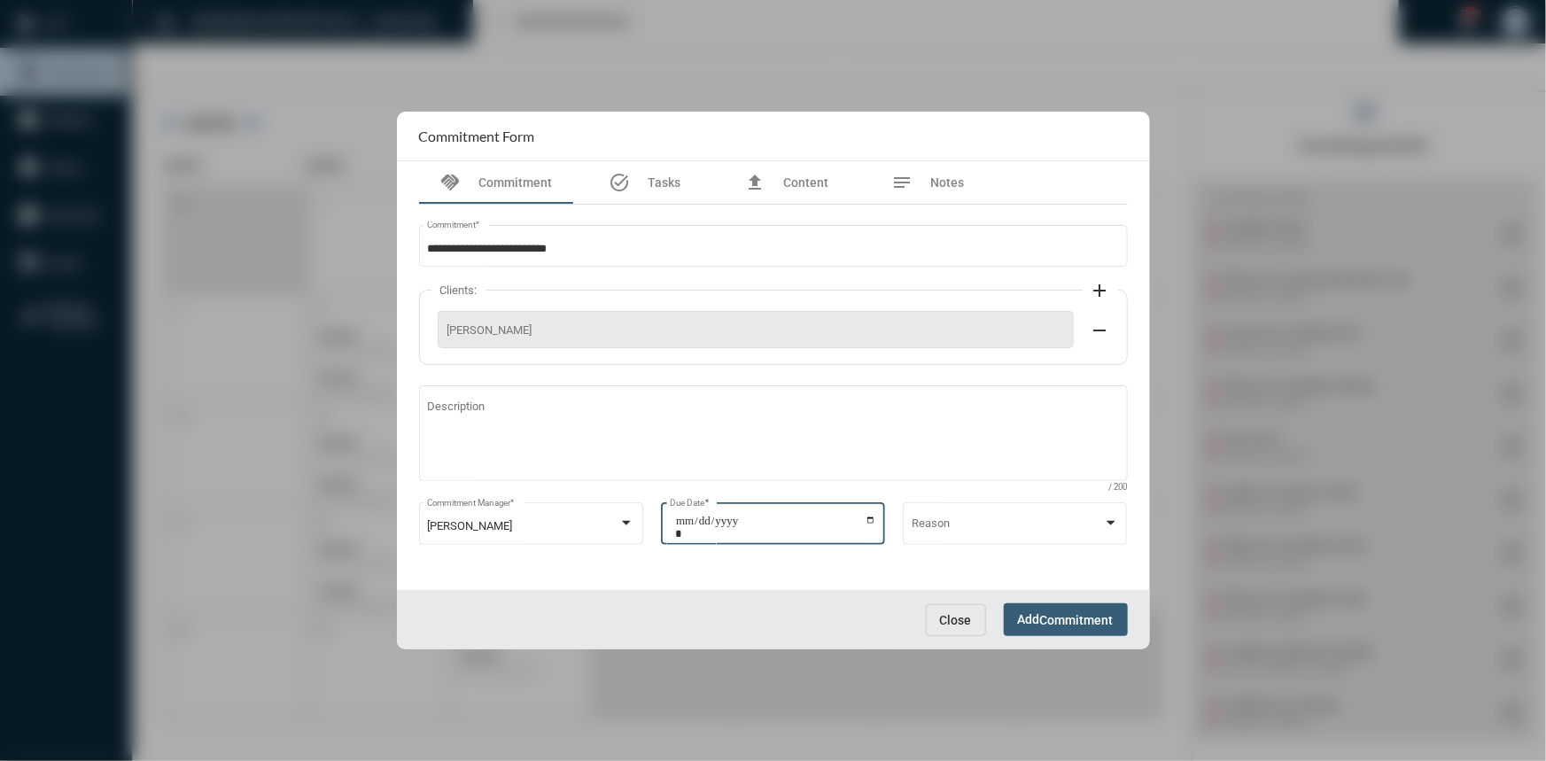
click at [869, 521] on input "**********" at bounding box center [775, 527] width 201 height 25
type input "**********"
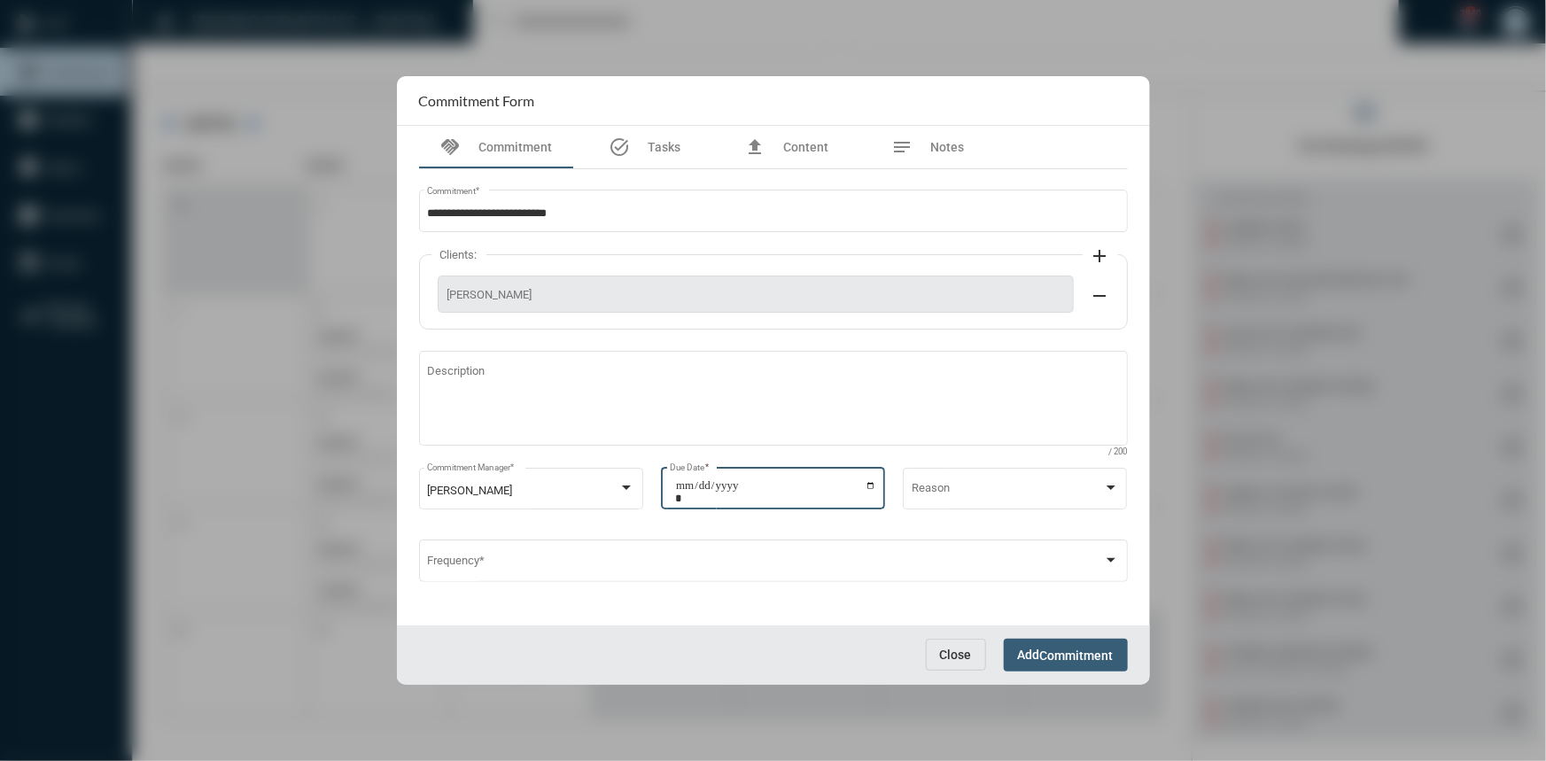
click at [1036, 653] on span "Add Commitment" at bounding box center [1066, 655] width 96 height 14
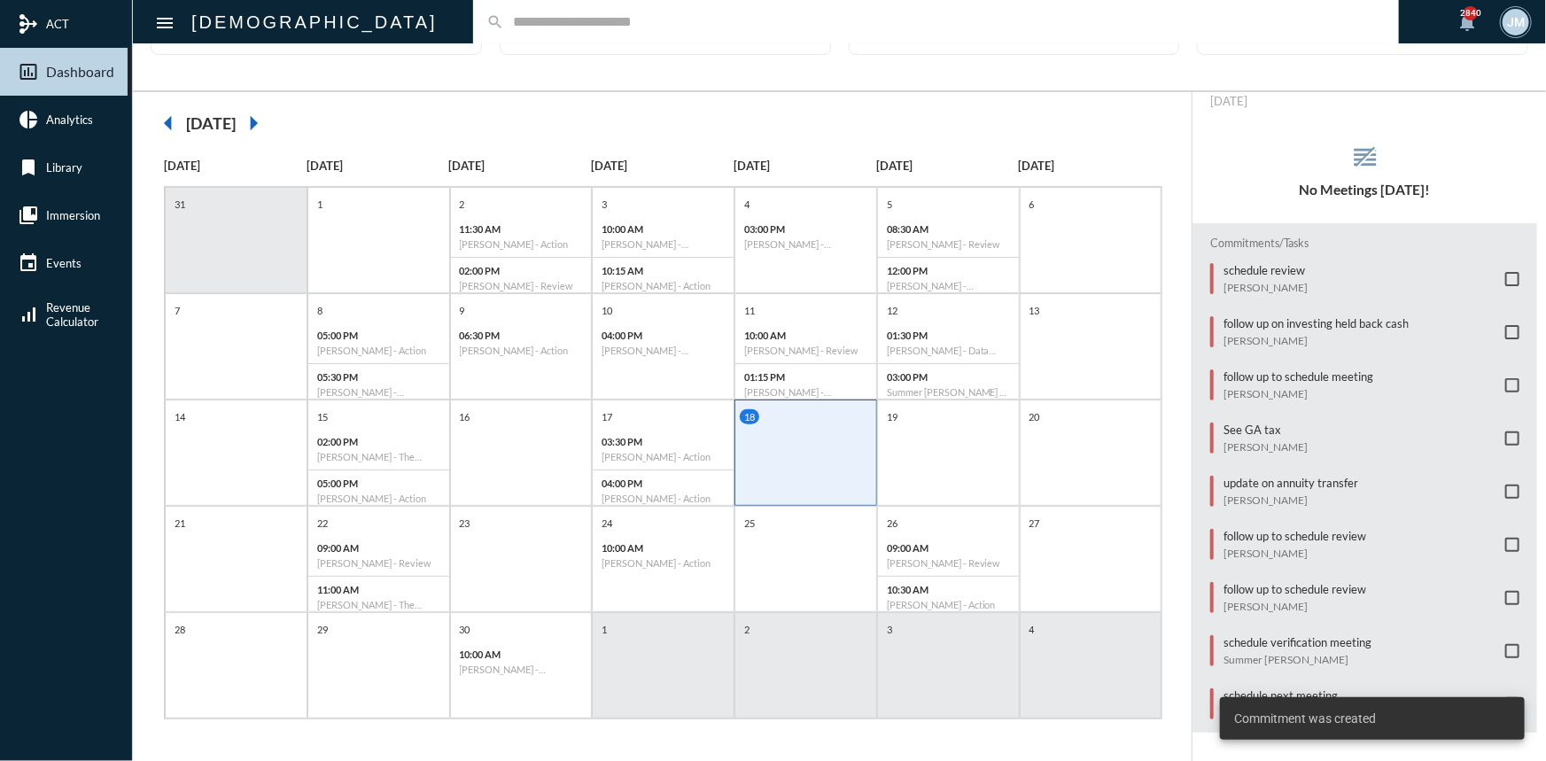
scroll to position [39, 0]
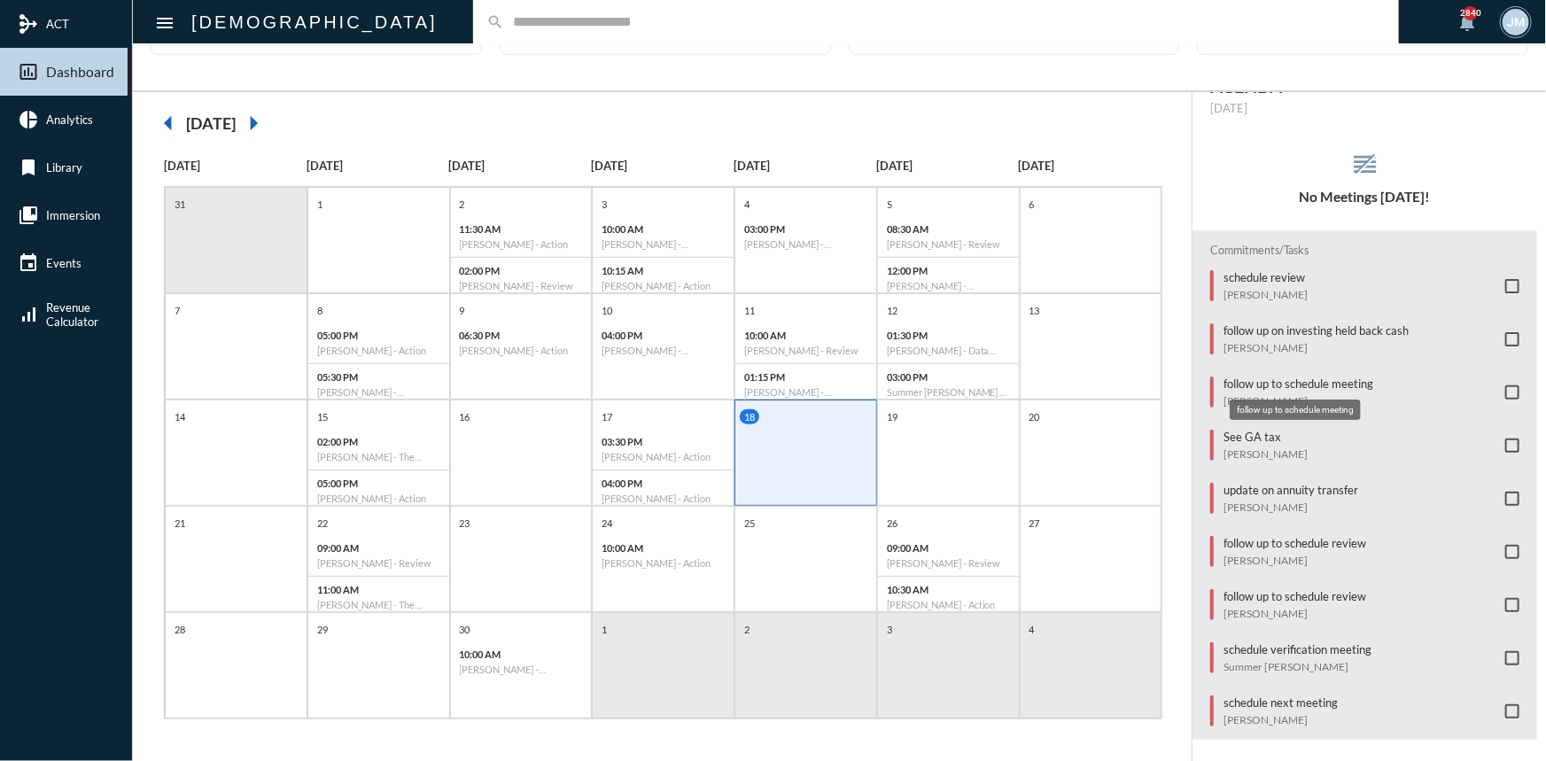
click at [1265, 378] on p "follow up to schedule meeting" at bounding box center [1299, 384] width 150 height 14
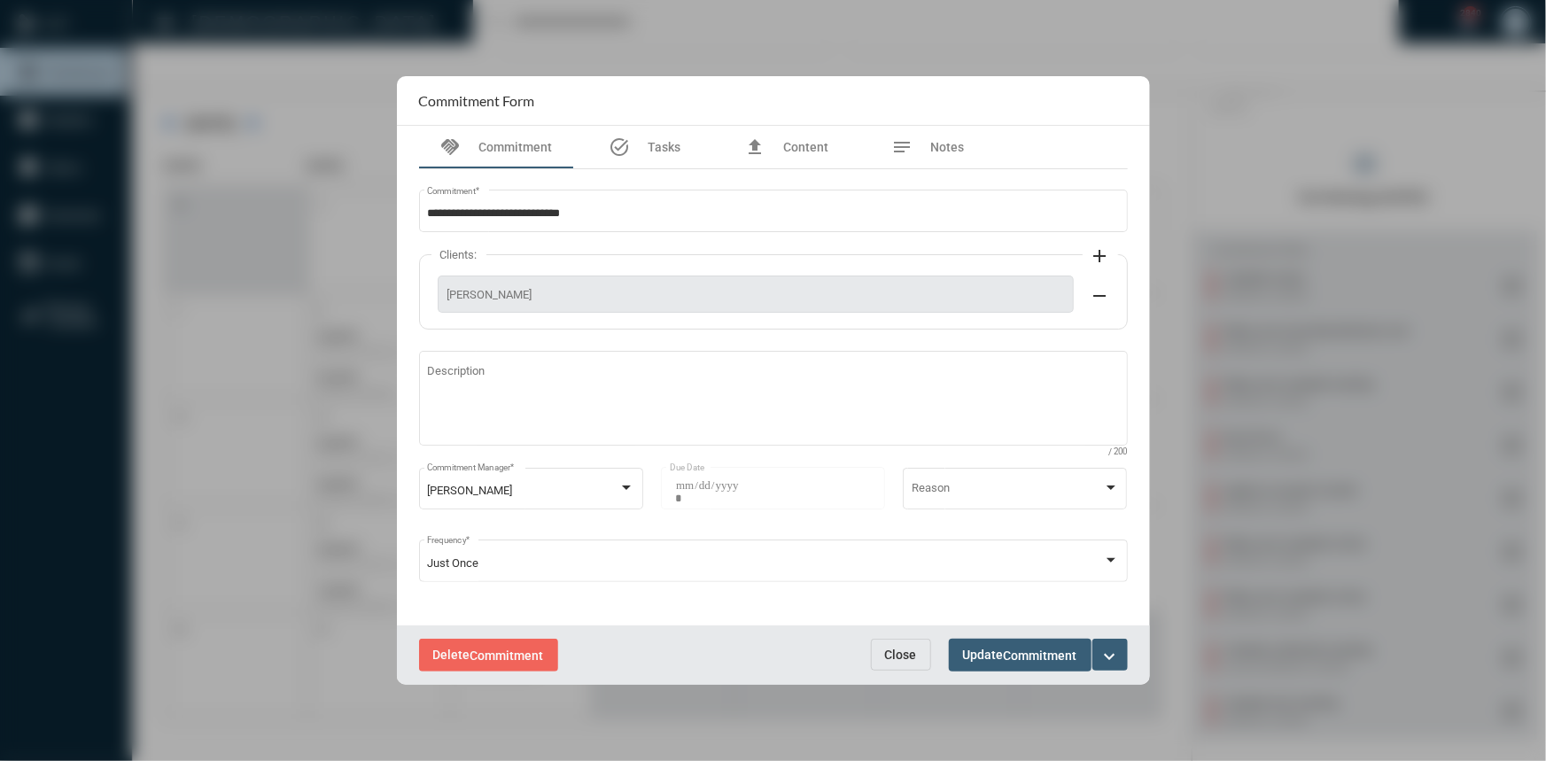
click at [1104, 649] on mat-icon "expand_more" at bounding box center [1110, 656] width 21 height 21
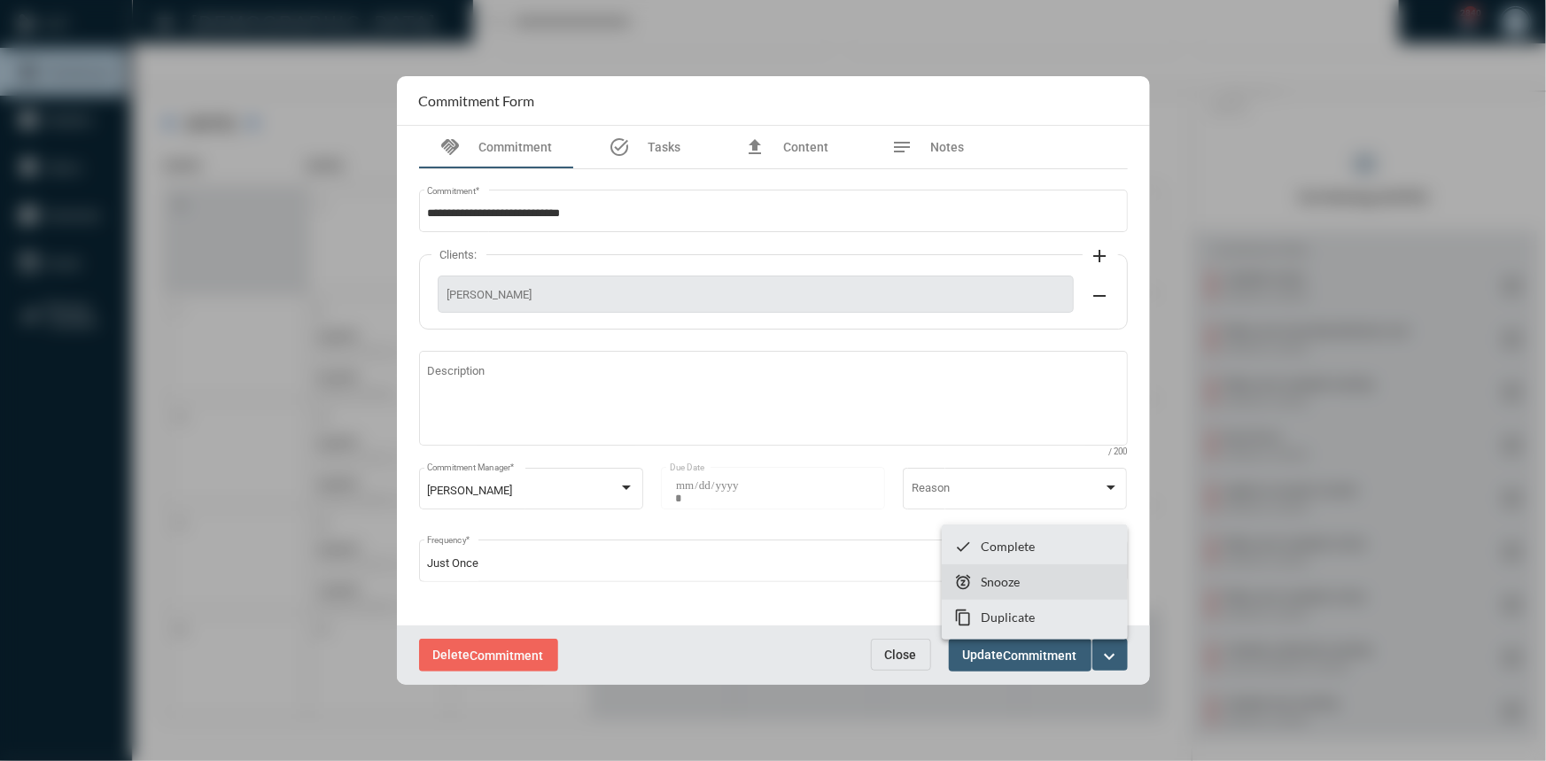
click at [993, 582] on p "Snooze" at bounding box center [1000, 581] width 39 height 15
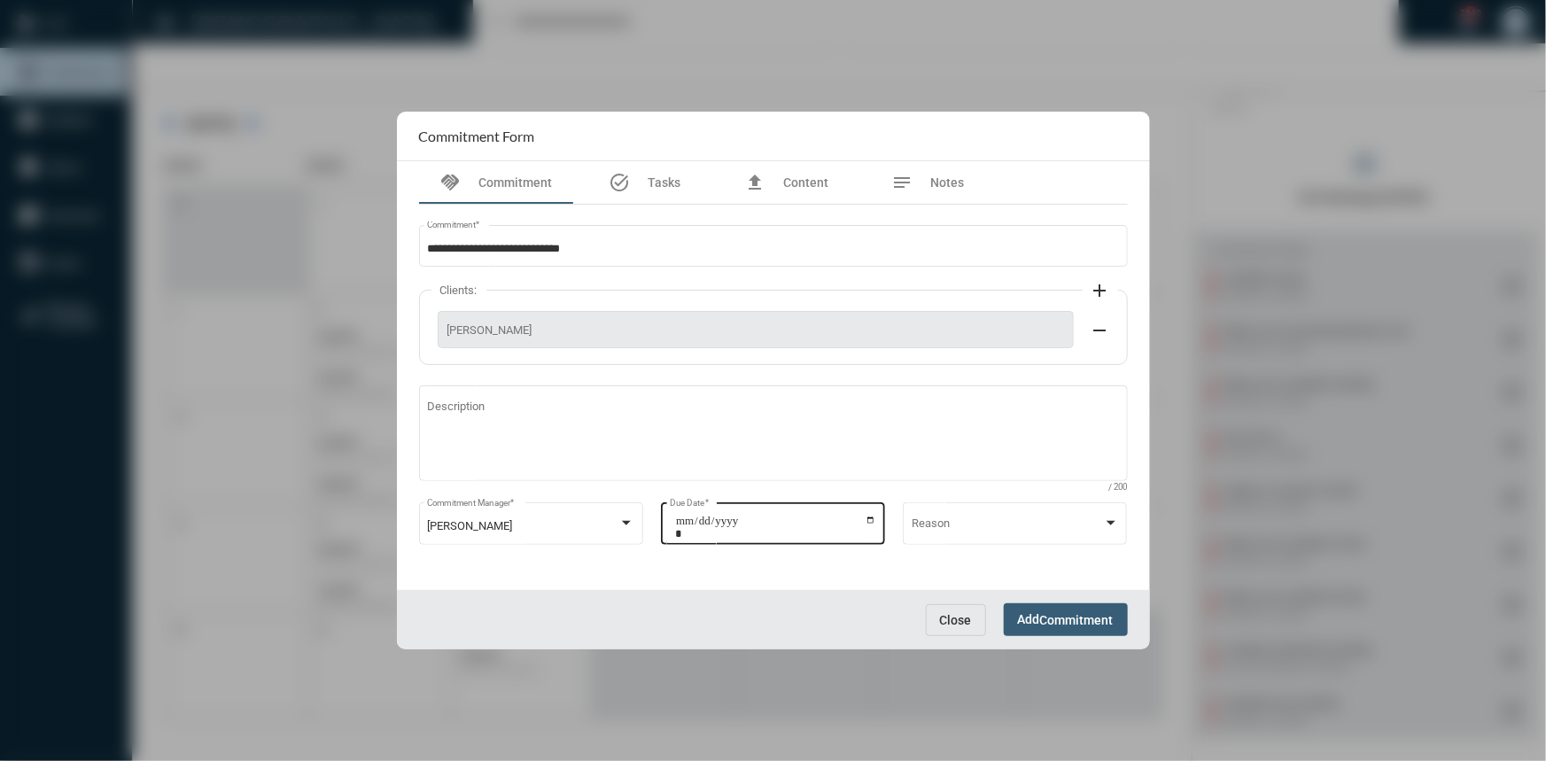
click at [872, 518] on input "**********" at bounding box center [775, 527] width 201 height 25
type input "**********"
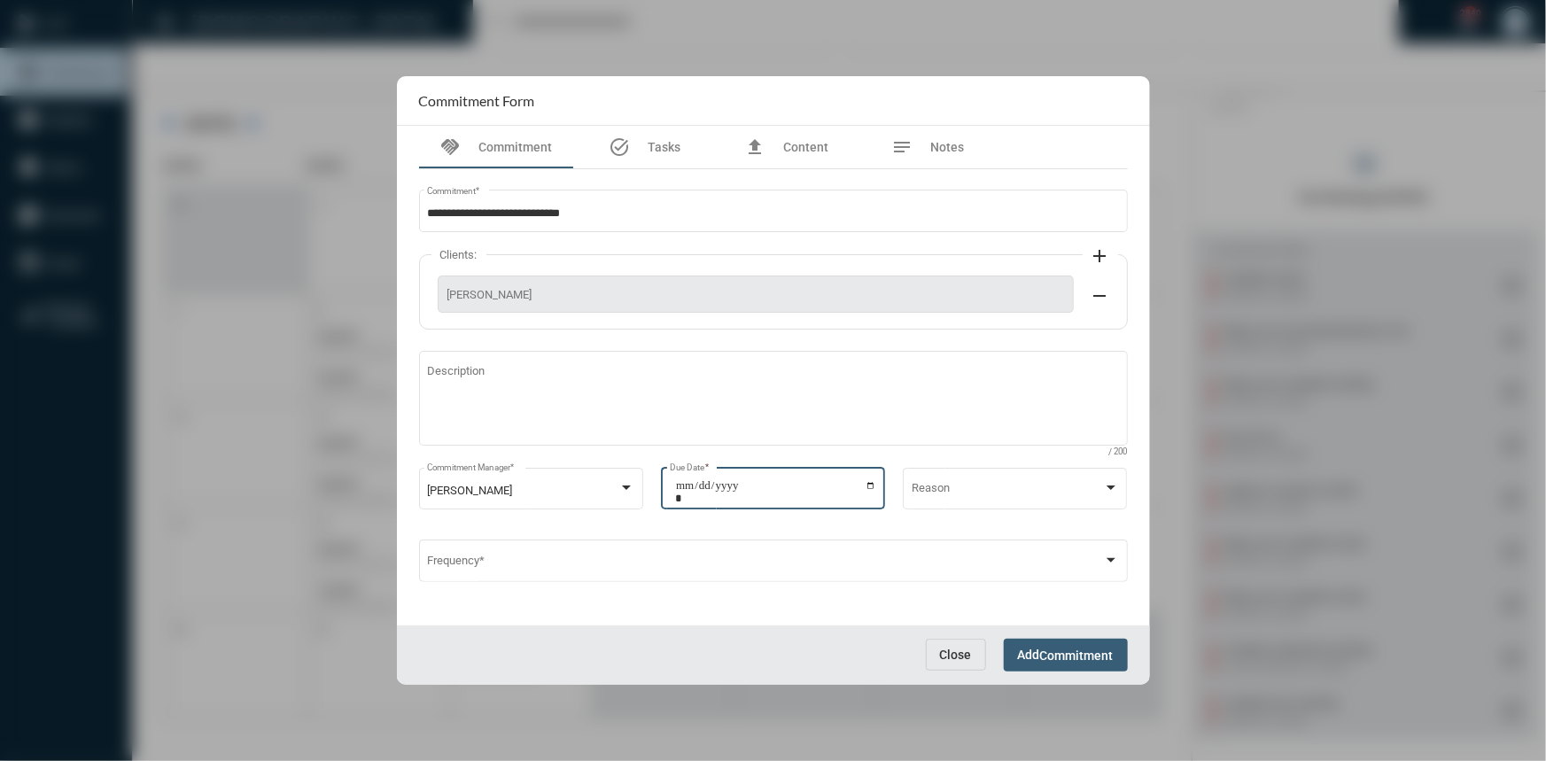
click at [1039, 651] on span "Add Commitment" at bounding box center [1066, 655] width 96 height 14
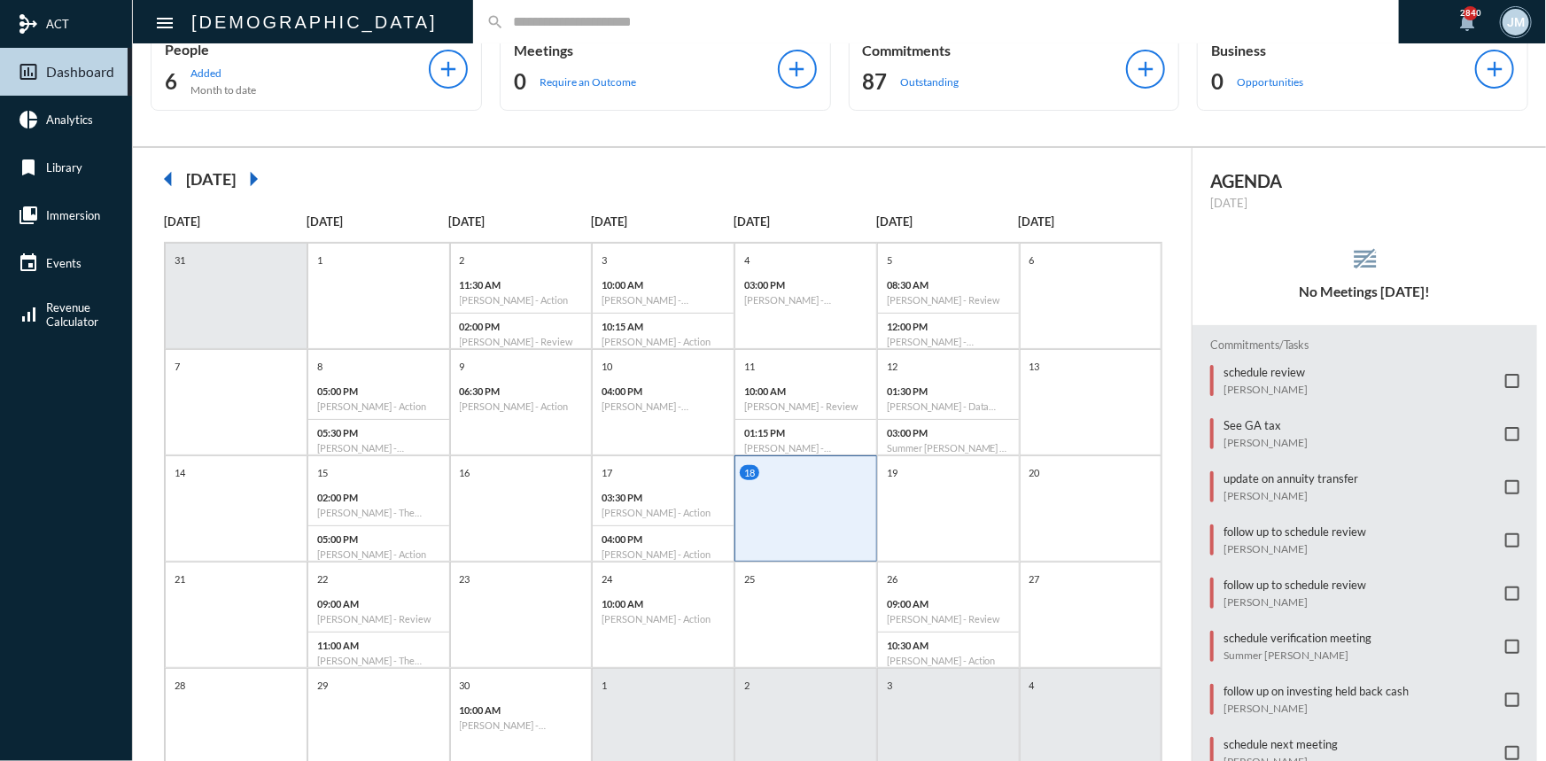
scroll to position [11, 0]
